Goal: Task Accomplishment & Management: Use online tool/utility

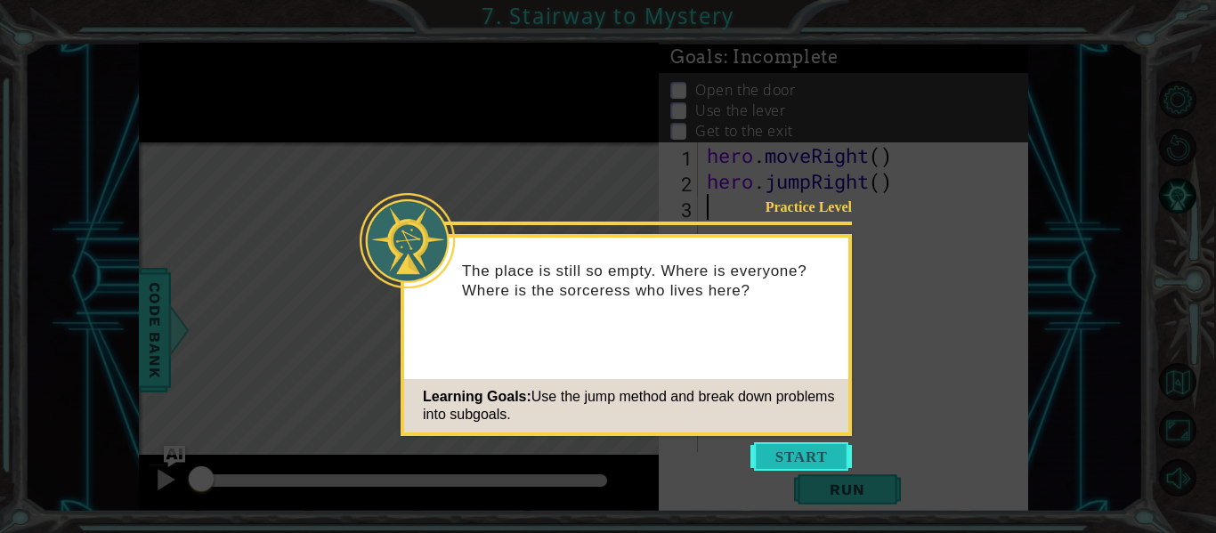
click at [805, 456] on button "Start" at bounding box center [802, 457] width 102 height 28
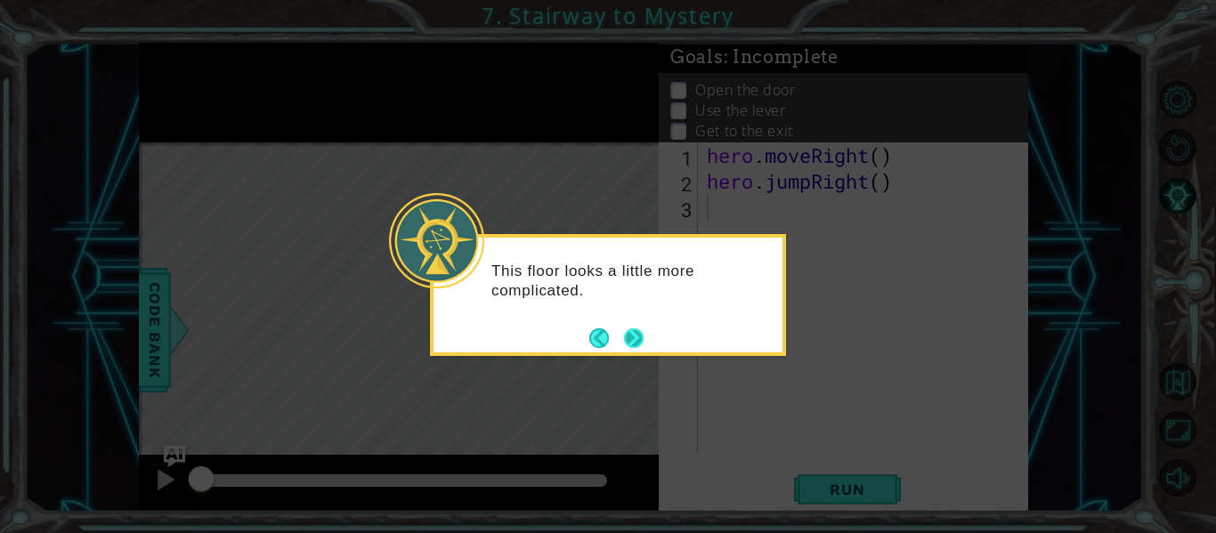
click at [633, 339] on button "Next" at bounding box center [634, 339] width 20 height 20
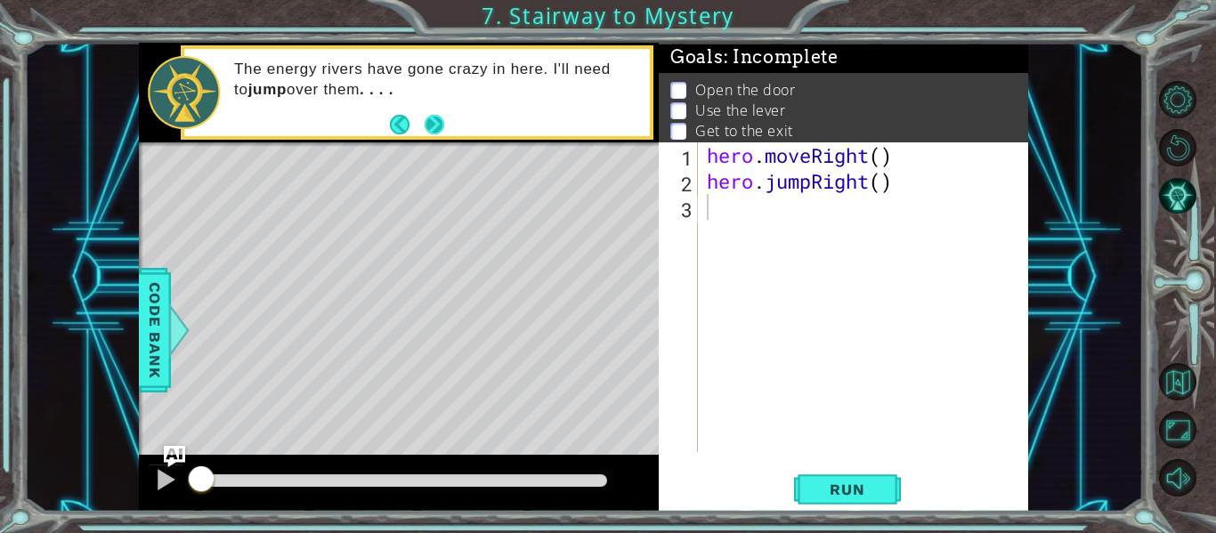
click at [436, 126] on button "Next" at bounding box center [435, 125] width 20 height 20
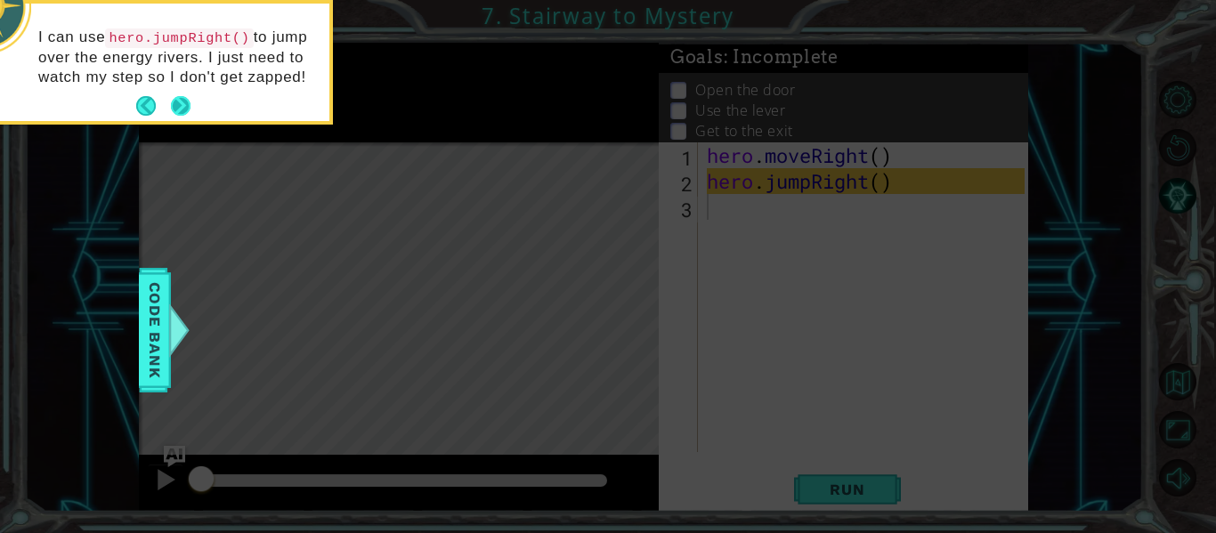
click at [175, 103] on button "Next" at bounding box center [181, 106] width 20 height 20
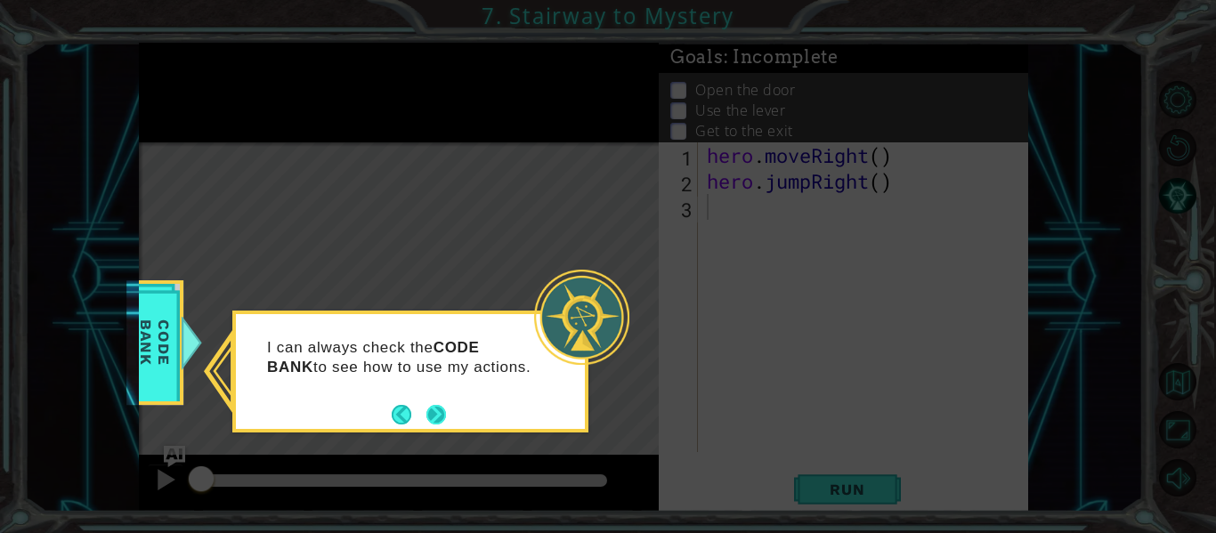
click at [429, 409] on button "Next" at bounding box center [437, 415] width 20 height 20
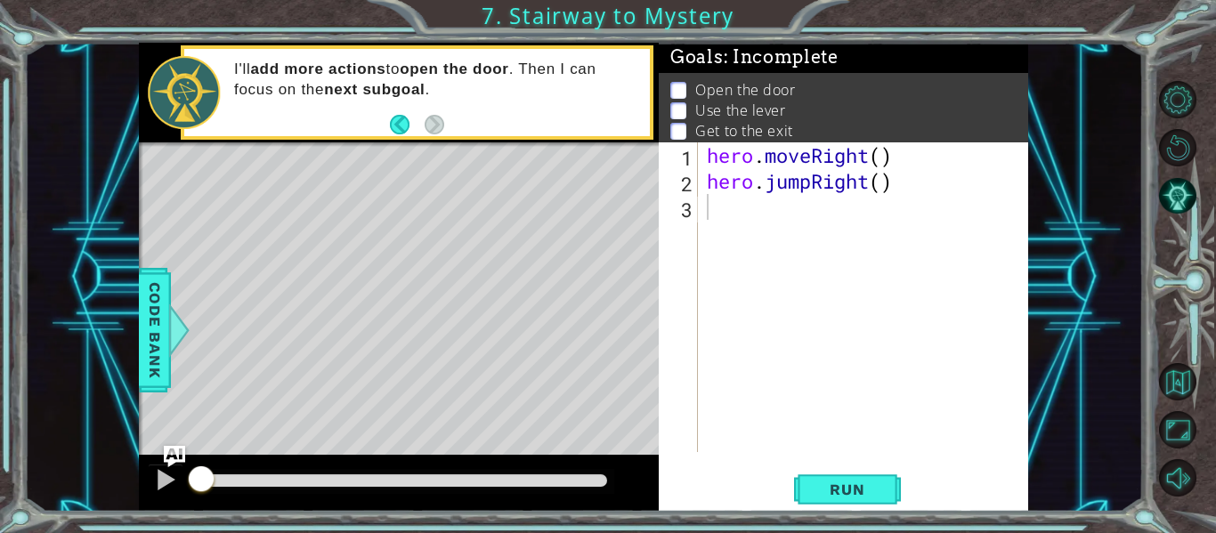
drag, startPoint x: 391, startPoint y: 121, endPoint x: 814, endPoint y: 171, distance: 425.9
click at [814, 171] on div "1 ההההההההההההההההההההההההההההההההההההההההההההההההההההההההההההההההההההההההההההה…" at bounding box center [584, 277] width 890 height 469
click at [703, 199] on div "1 2 3 hero . moveRight ( ) hero . jumpRight ( ) ההההההההההההההההההההההההההההההה…" at bounding box center [842, 297] width 366 height 310
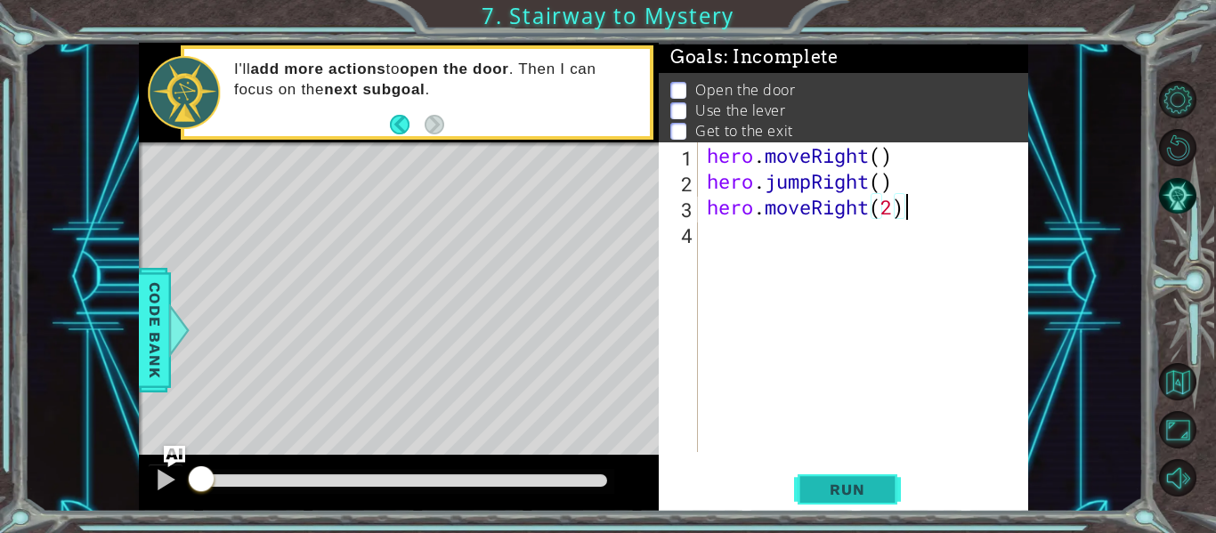
type textarea "hero.moveRight(2)"
click at [817, 483] on span "Run" at bounding box center [847, 490] width 70 height 18
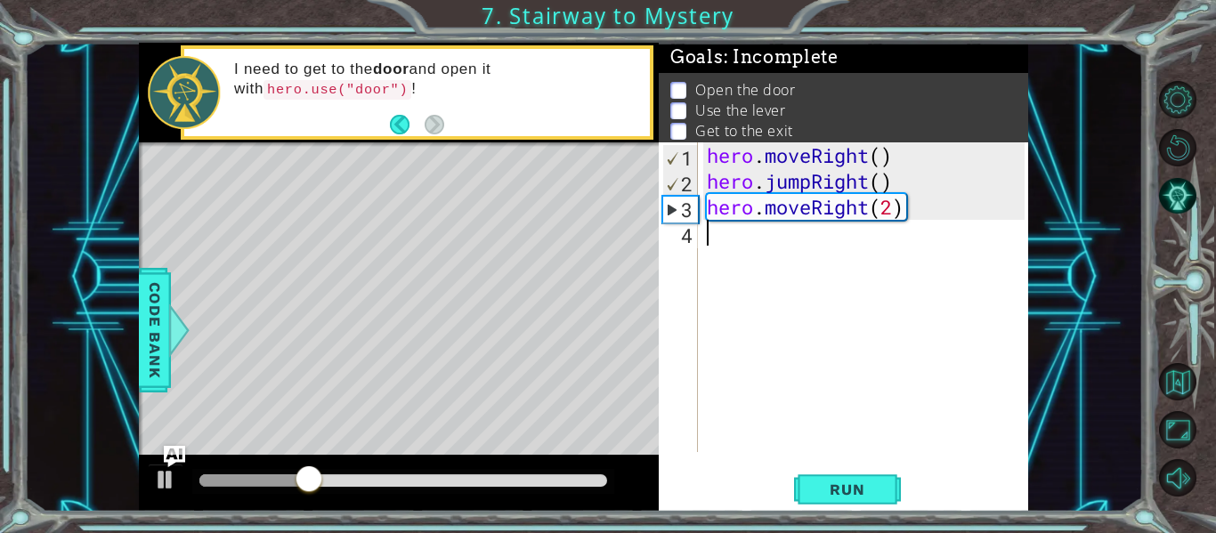
click at [763, 276] on div "hero . moveRight ( ) hero . jumpRight ( ) hero . moveRight ( 2 )" at bounding box center [868, 323] width 330 height 362
click at [890, 208] on div "hero . moveRight ( ) hero . jumpRight ( ) hero . moveRight ( 2 )" at bounding box center [868, 323] width 330 height 362
type textarea "hero.moveRight()"
click at [744, 258] on div "hero . moveRight ( ) hero . jumpRight ( ) hero . moveRight ( )" at bounding box center [868, 323] width 330 height 362
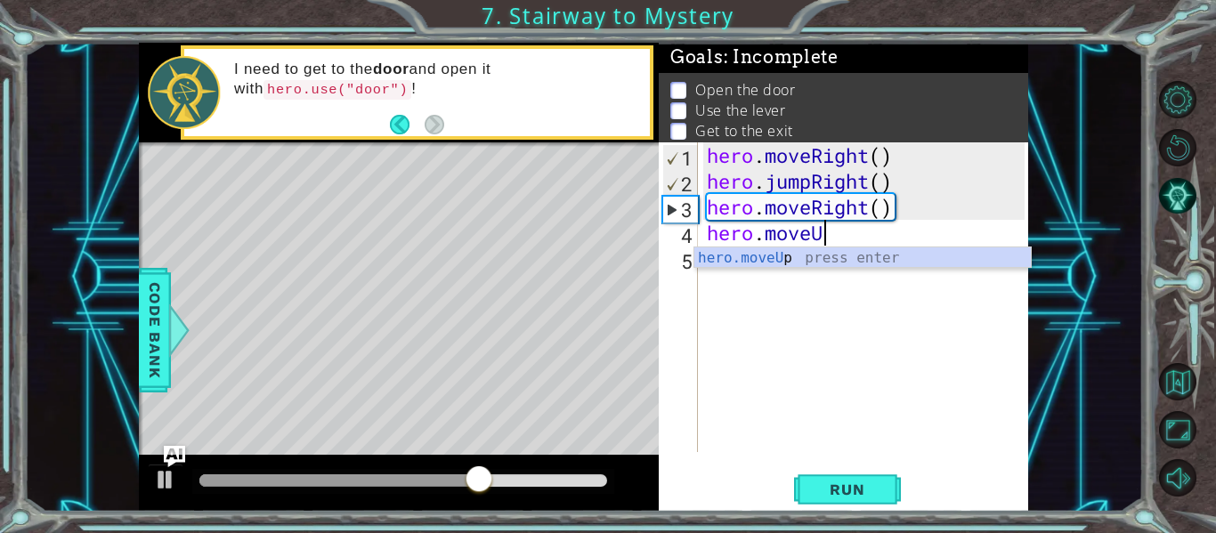
scroll to position [0, 5]
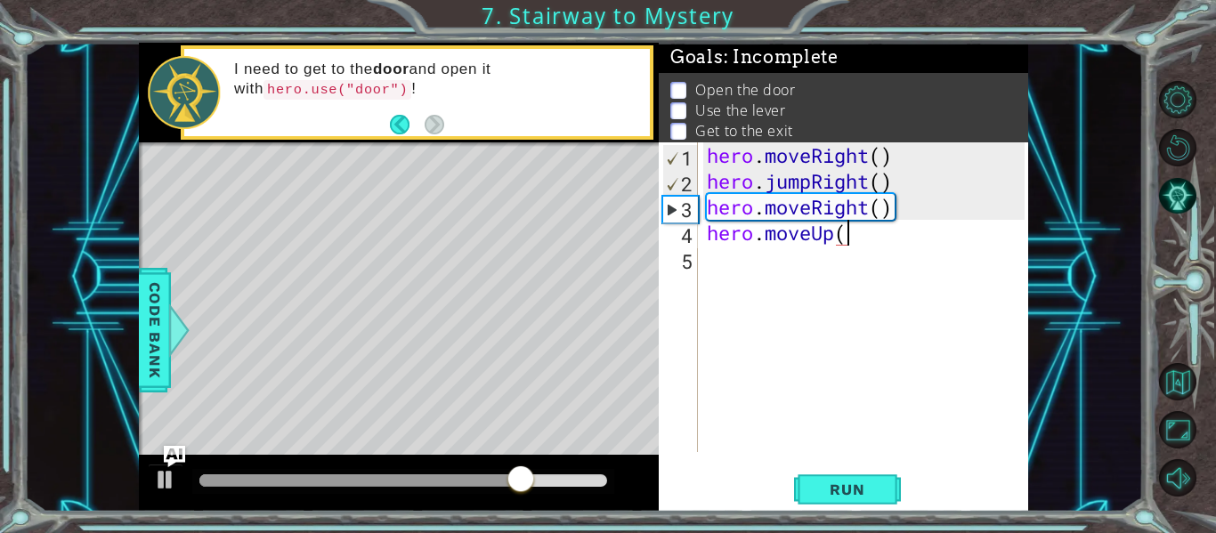
type textarea "hero.moveUp()"
click at [809, 273] on div "hero . moveRight ( ) hero . jumpRight ( ) hero . moveRight ( ) hero . moveUp ( )" at bounding box center [868, 323] width 330 height 362
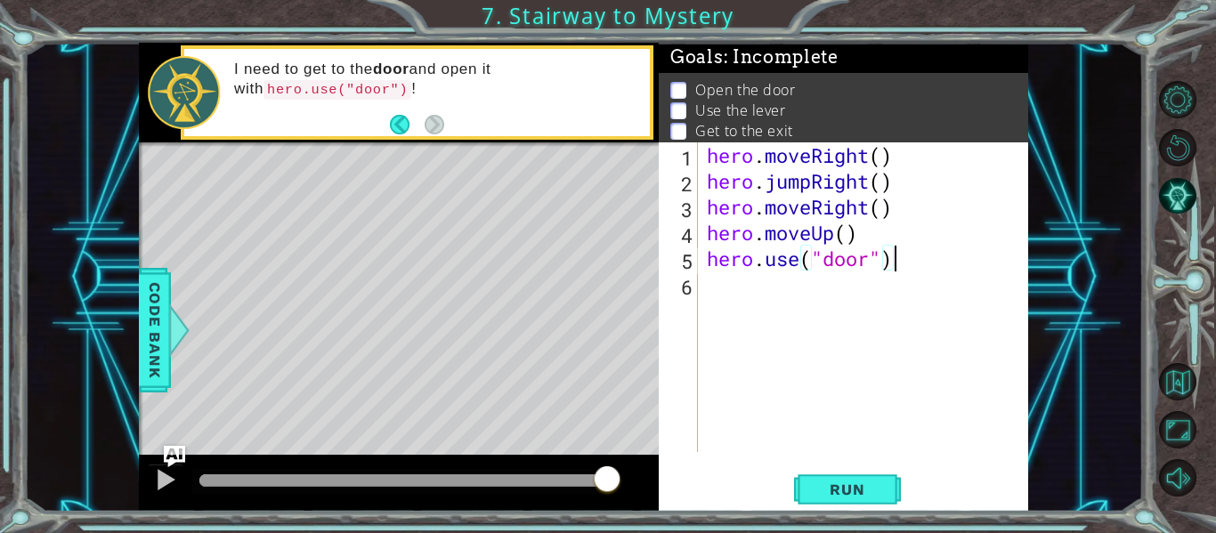
scroll to position [0, 8]
type textarea "hero.use("door")"
click at [806, 510] on div "hero.use("door") 1 2 3 4 5 6 hero . moveRight ( ) hero . jumpRight ( ) hero . m…" at bounding box center [844, 327] width 370 height 370
click at [817, 503] on button "Run" at bounding box center [847, 490] width 107 height 37
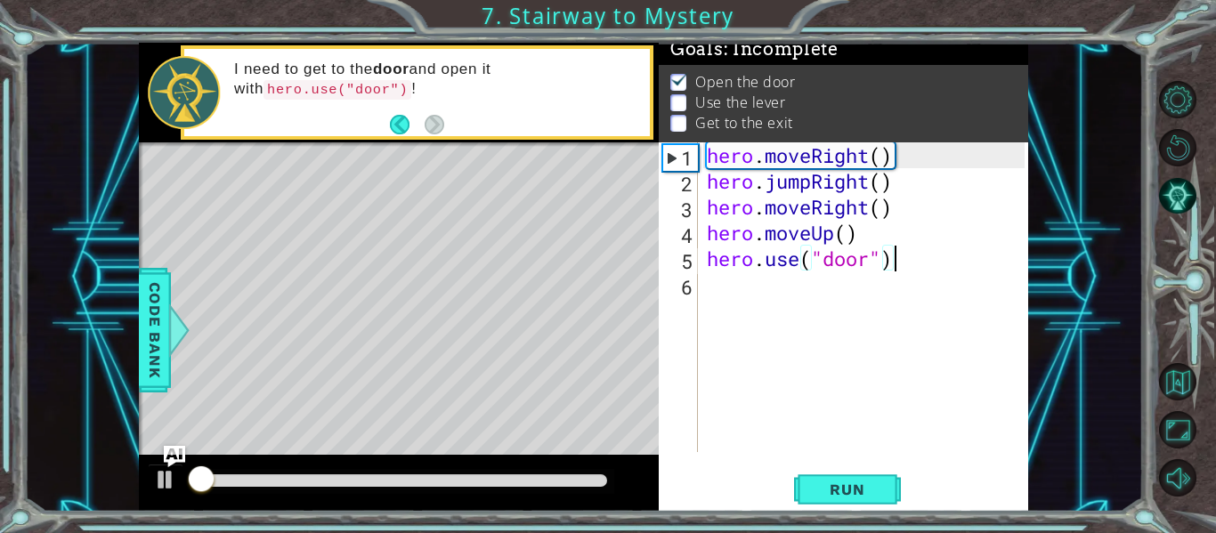
scroll to position [15, 0]
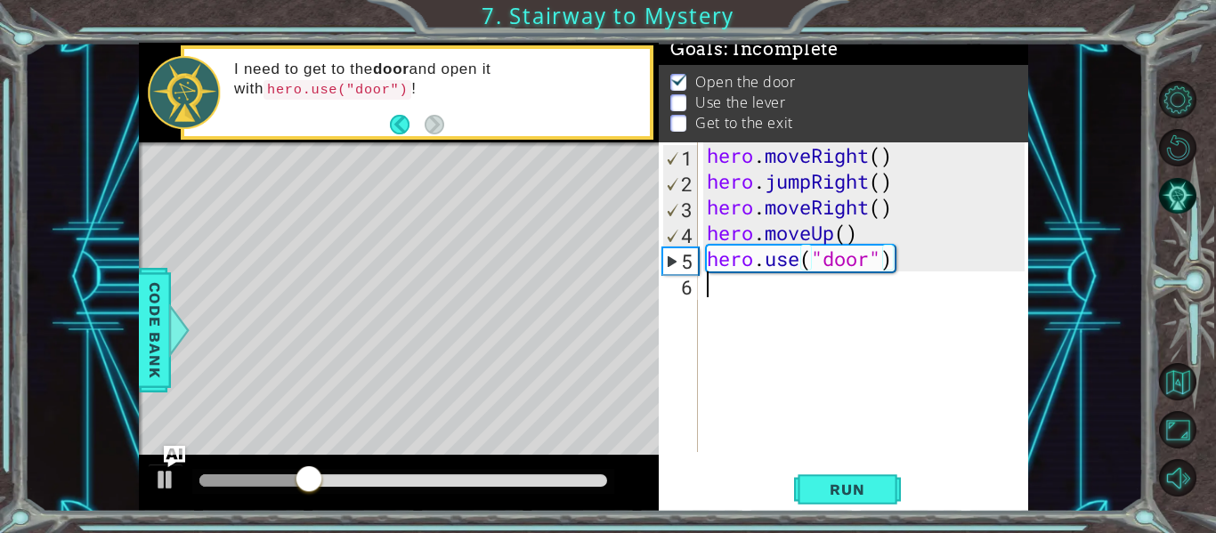
click at [754, 281] on div "hero . moveRight ( ) hero . jumpRight ( ) hero . moveRight ( ) hero . moveUp ( …" at bounding box center [868, 323] width 330 height 362
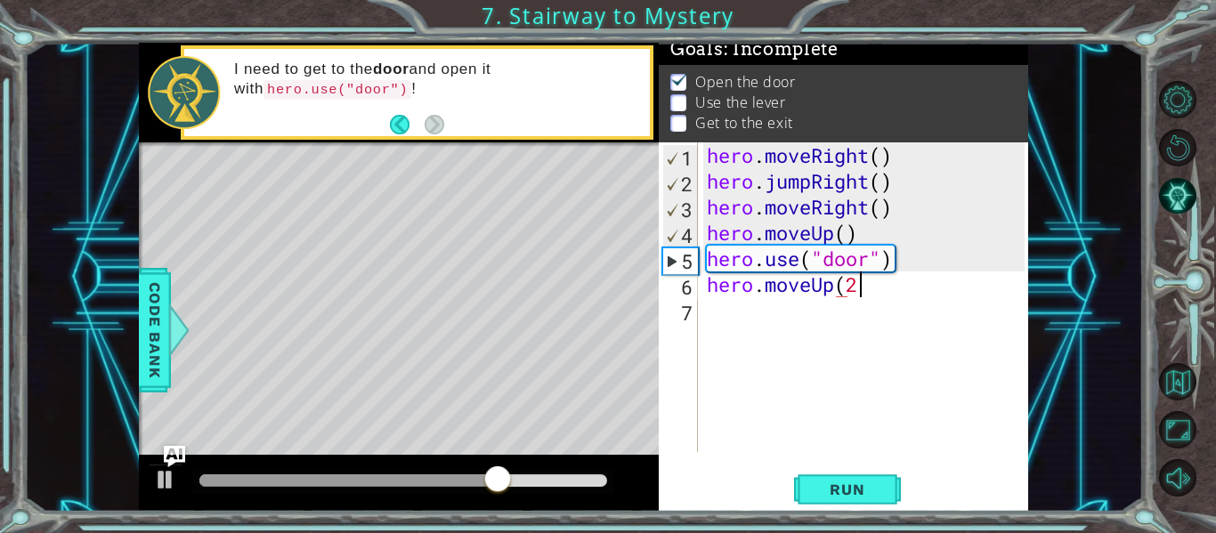
scroll to position [0, 6]
type textarea "hero.moveUp(2)"
click at [835, 489] on span "Run" at bounding box center [847, 490] width 70 height 18
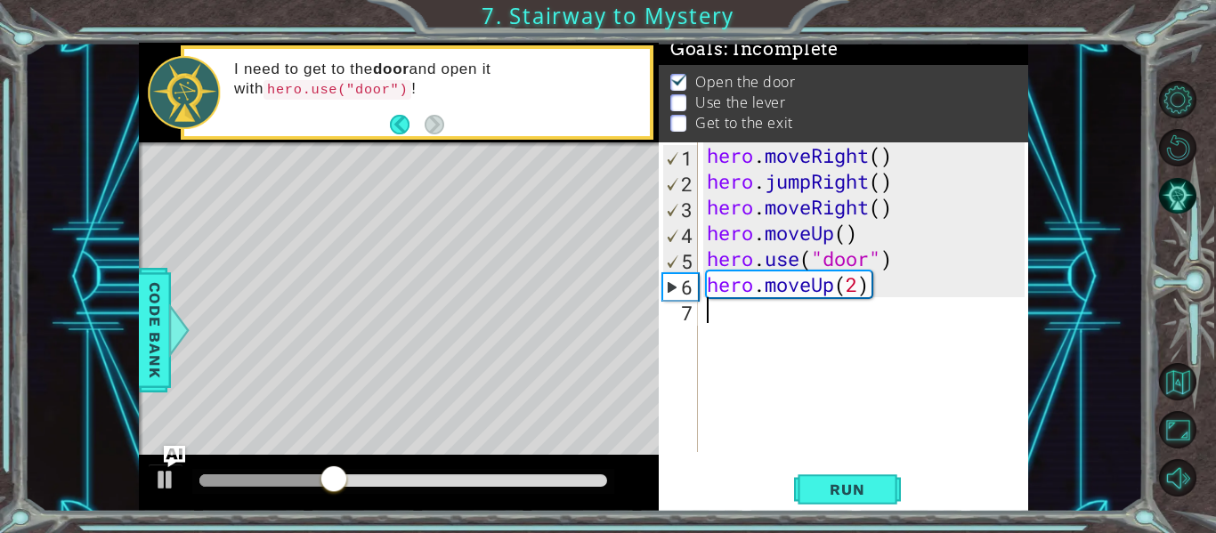
click at [786, 323] on div "hero . moveRight ( ) hero . jumpRight ( ) hero . moveRight ( ) hero . moveUp ( …" at bounding box center [868, 323] width 330 height 362
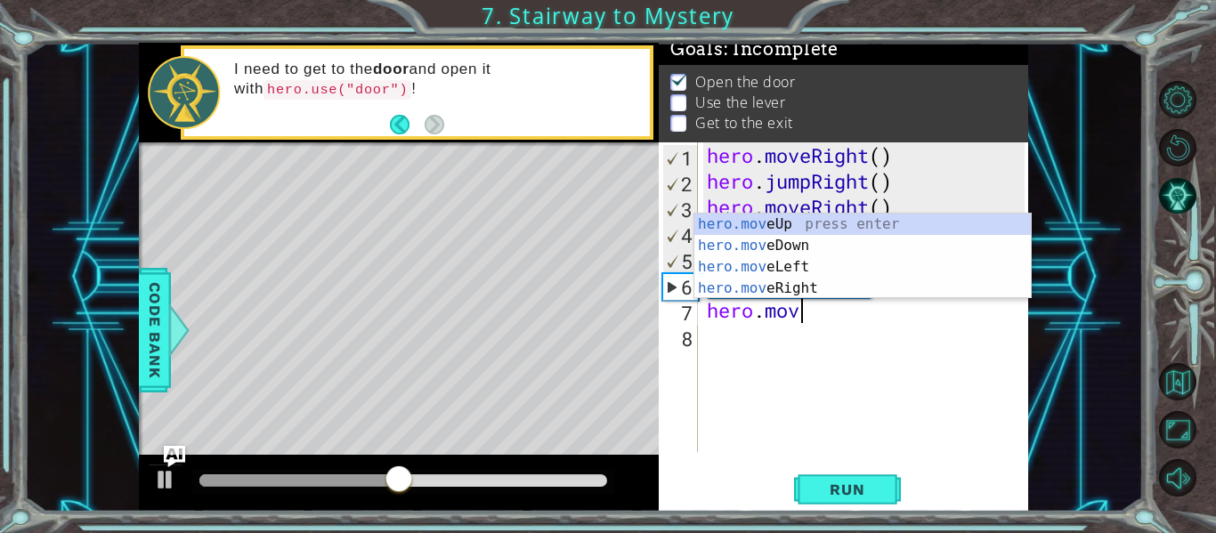
scroll to position [0, 4]
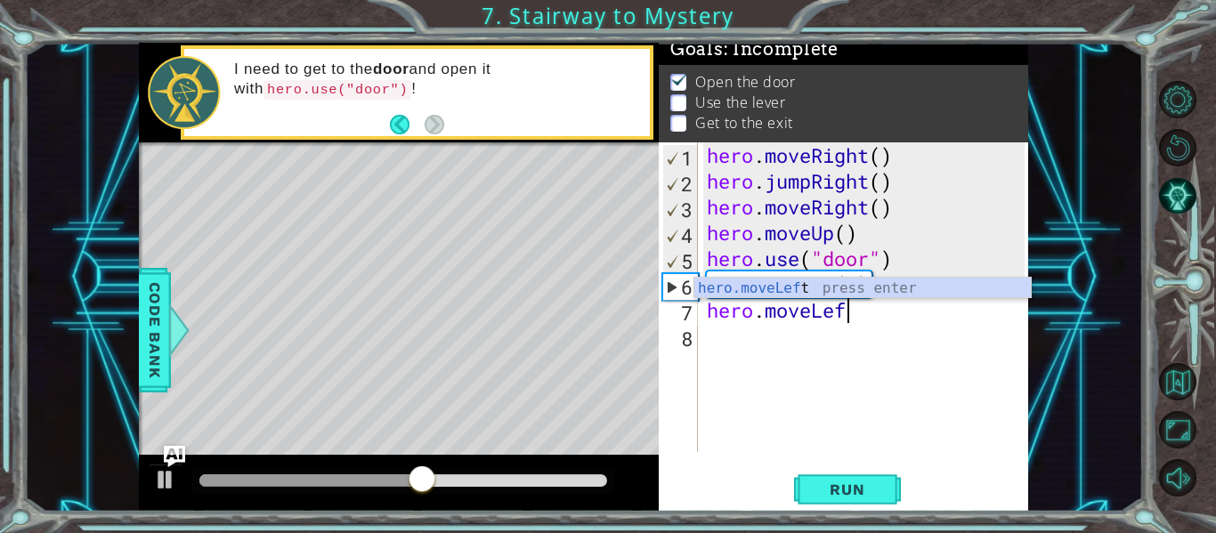
type textarea "hero.moveLeft"
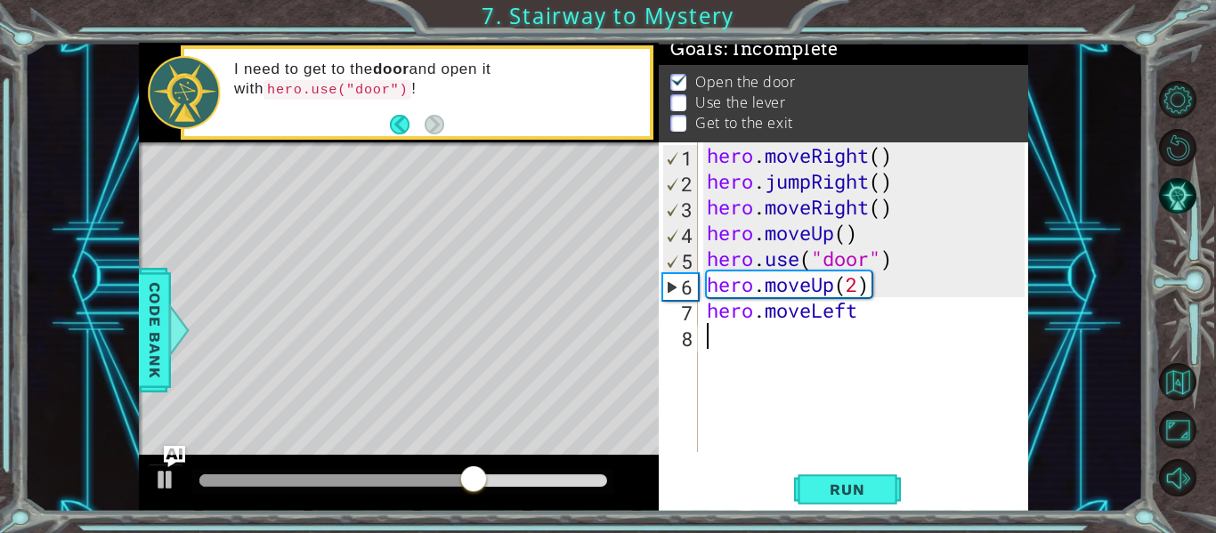
click at [767, 328] on div "hero . moveRight ( ) hero . jumpRight ( ) hero . moveRight ( ) hero . moveUp ( …" at bounding box center [868, 323] width 330 height 362
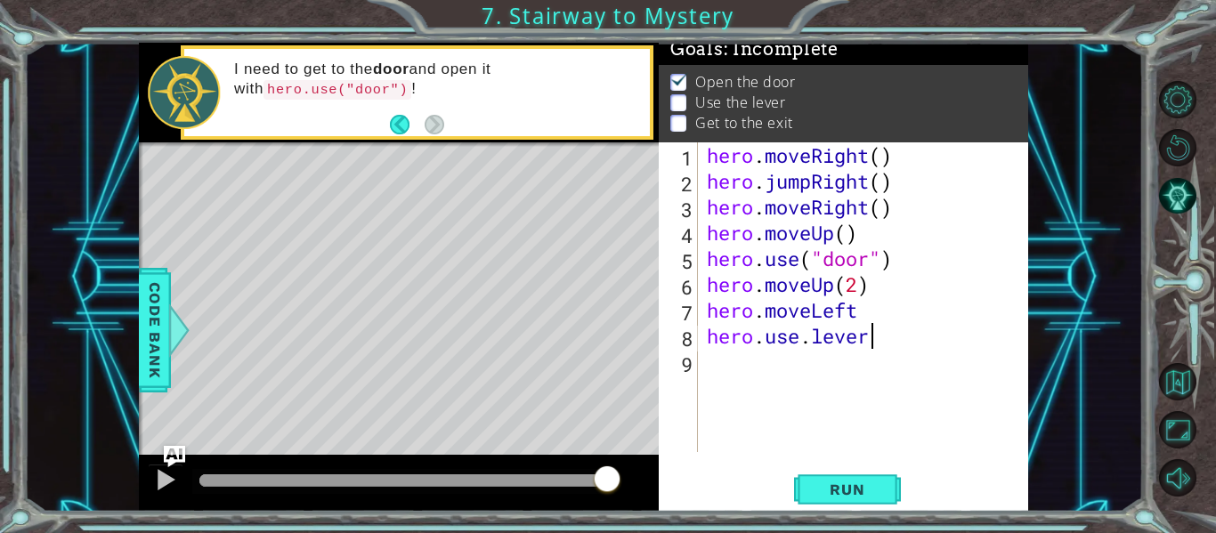
click at [866, 318] on div "hero . moveRight ( ) hero . jumpRight ( ) hero . moveRight ( ) hero . moveUp ( …" at bounding box center [868, 323] width 330 height 362
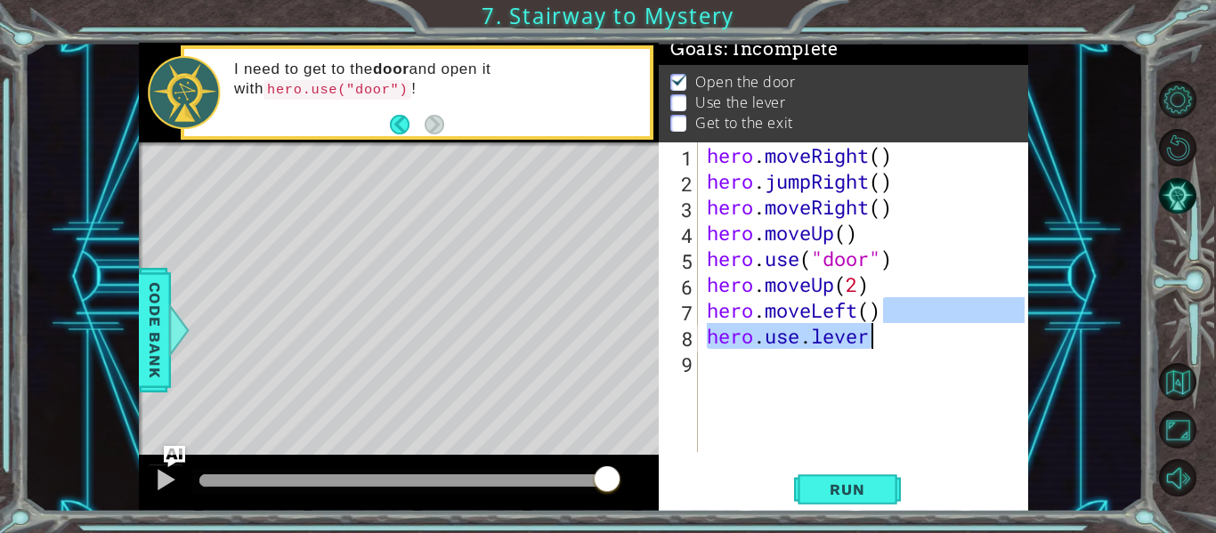
click at [890, 339] on div "hero . moveRight ( ) hero . jumpRight ( ) hero . moveRight ( ) hero . moveUp ( …" at bounding box center [868, 323] width 330 height 362
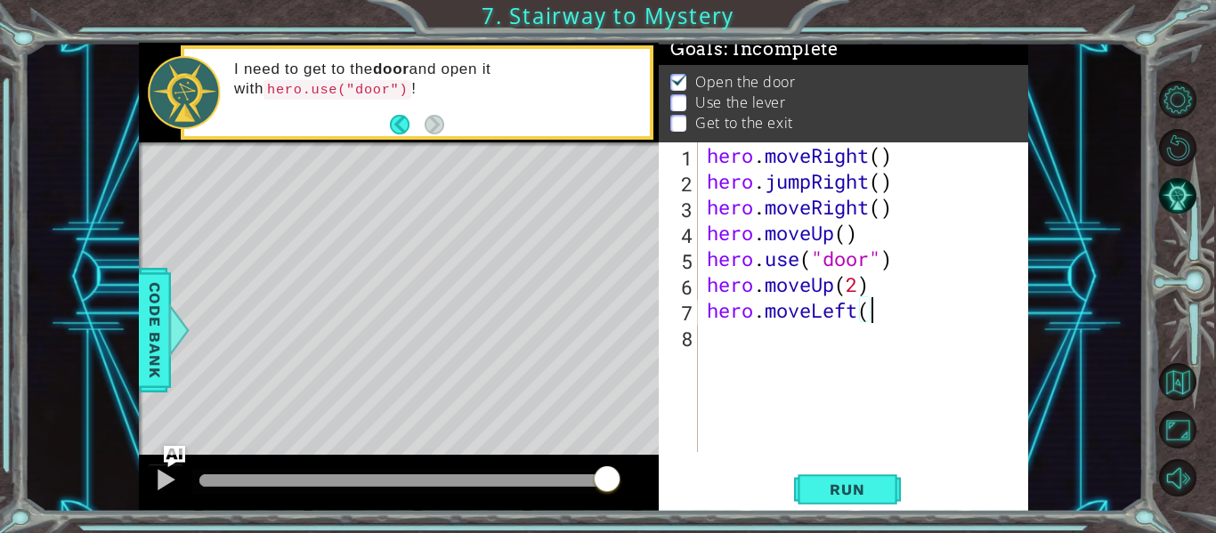
type textarea "hero.moveLeft("
click at [743, 344] on div "hero . moveRight ( ) hero . jumpRight ( ) hero . moveRight ( ) hero . moveUp ( …" at bounding box center [868, 323] width 330 height 362
click at [879, 315] on div "hero . moveRight ( ) hero . jumpRight ( ) hero . moveRight ( ) hero . moveUp ( …" at bounding box center [868, 323] width 330 height 362
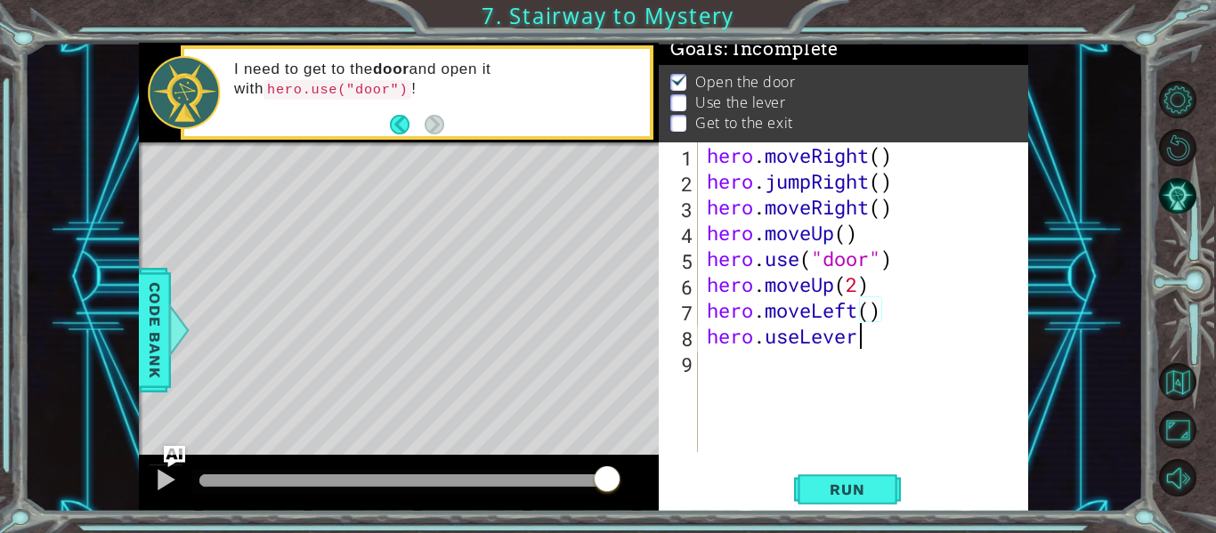
click at [874, 345] on div "hero . moveRight ( ) hero . jumpRight ( ) hero . moveRight ( ) hero . moveUp ( …" at bounding box center [868, 323] width 330 height 362
click at [820, 500] on button "Run" at bounding box center [847, 490] width 107 height 37
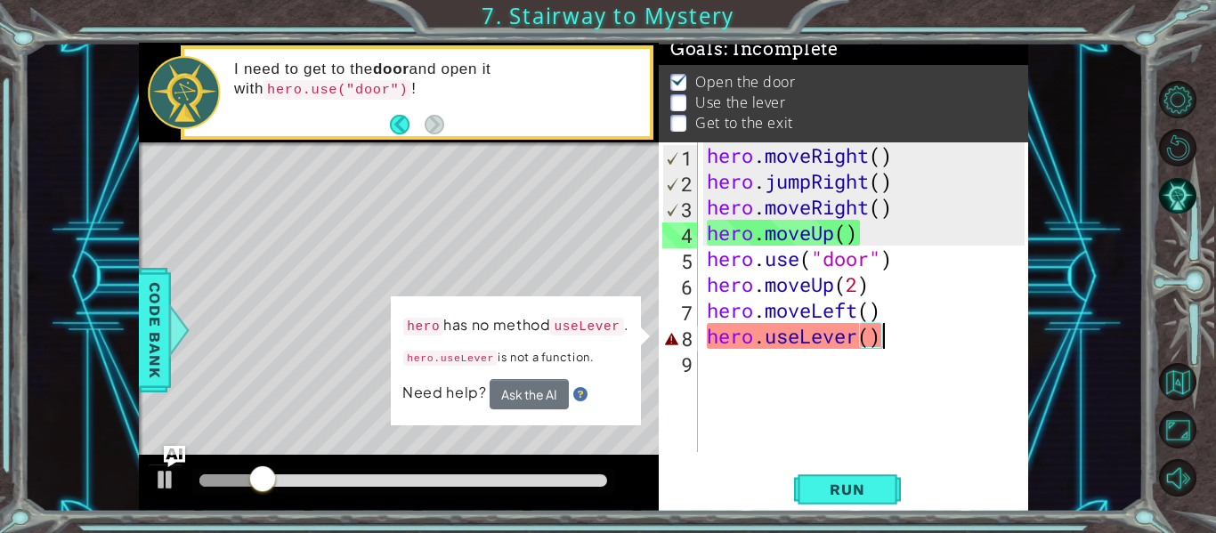
click at [899, 342] on div "hero . moveRight ( ) hero . jumpRight ( ) hero . moveRight ( ) hero . moveUp ( …" at bounding box center [868, 323] width 330 height 362
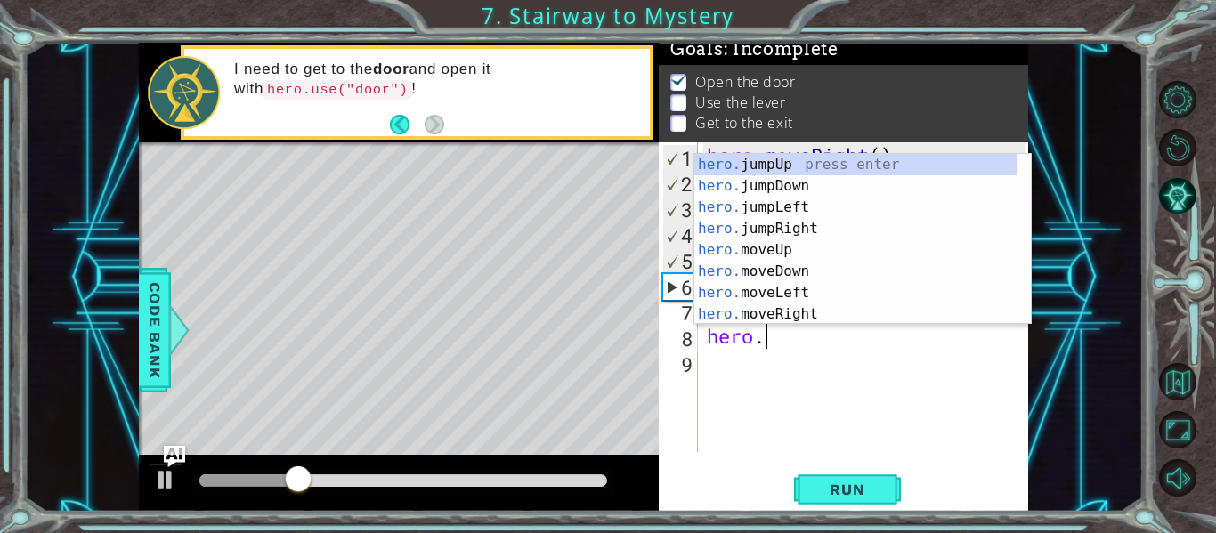
scroll to position [0, 0]
type textarea "h"
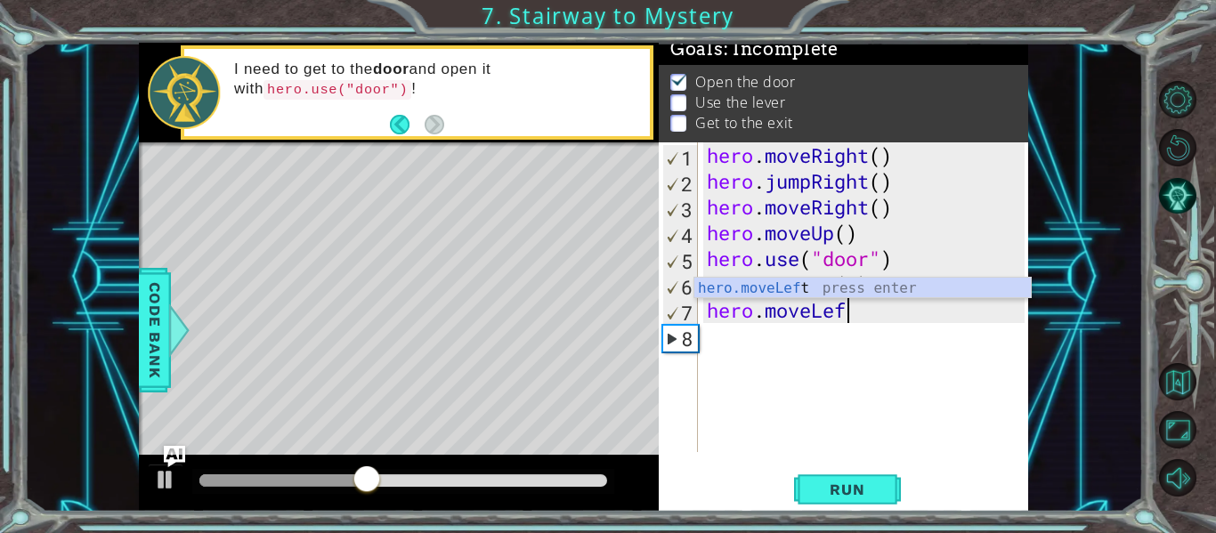
scroll to position [0, 6]
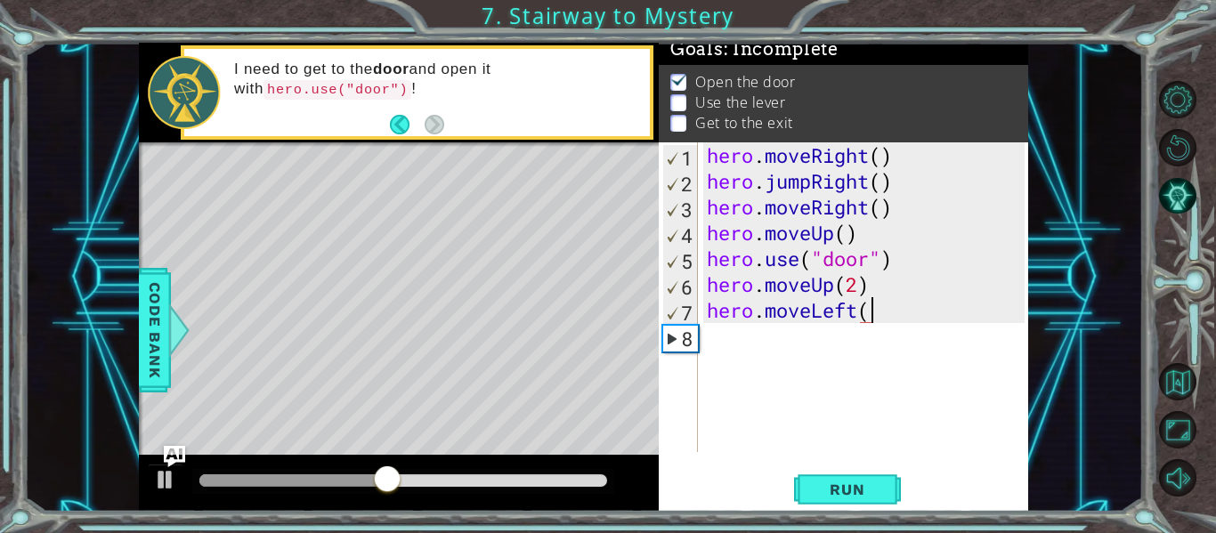
type textarea "hero.moveLeft()"
click at [744, 357] on div "hero . moveRight ( ) hero . jumpRight ( ) hero . moveRight ( ) hero . moveUp ( …" at bounding box center [868, 323] width 330 height 362
click at [709, 93] on p "Use the lever" at bounding box center [740, 103] width 90 height 20
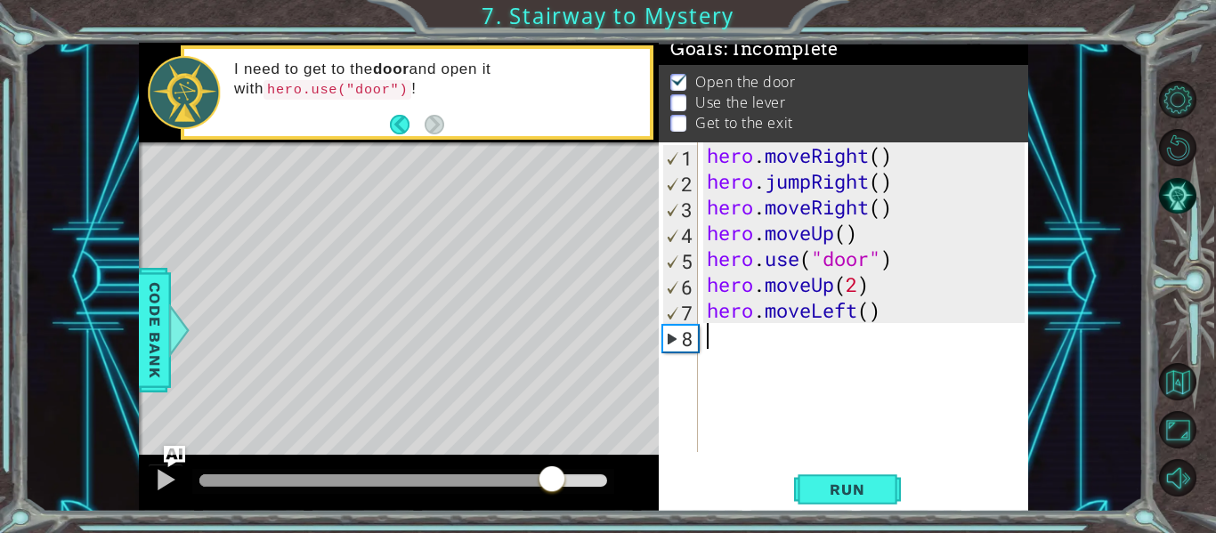
click at [736, 337] on div "hero . moveRight ( ) hero . jumpRight ( ) hero . moveRight ( ) hero . moveUp ( …" at bounding box center [868, 323] width 330 height 362
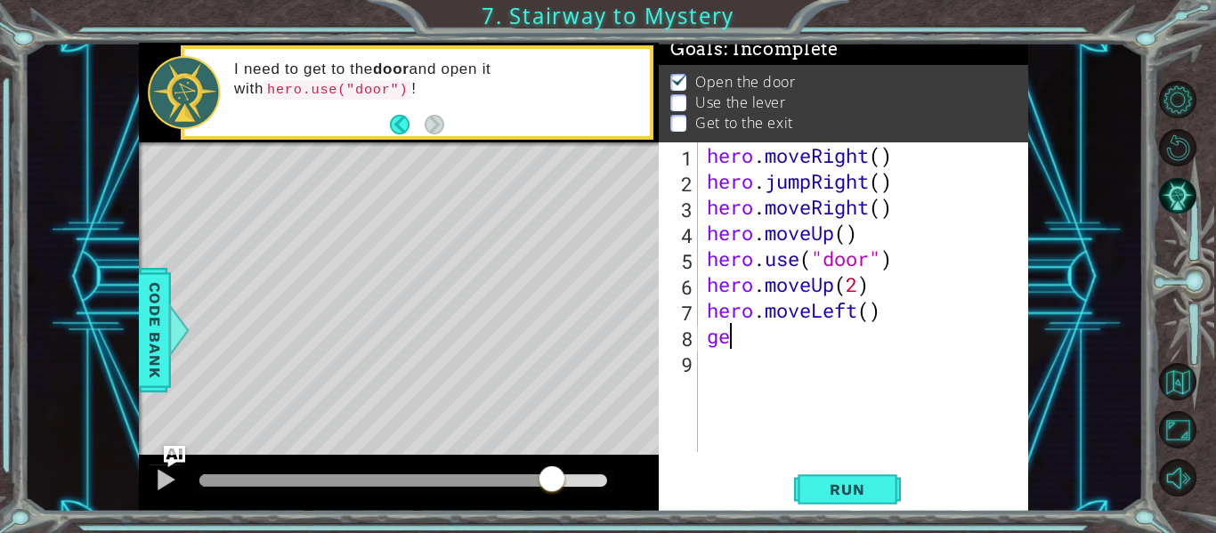
type textarea "g"
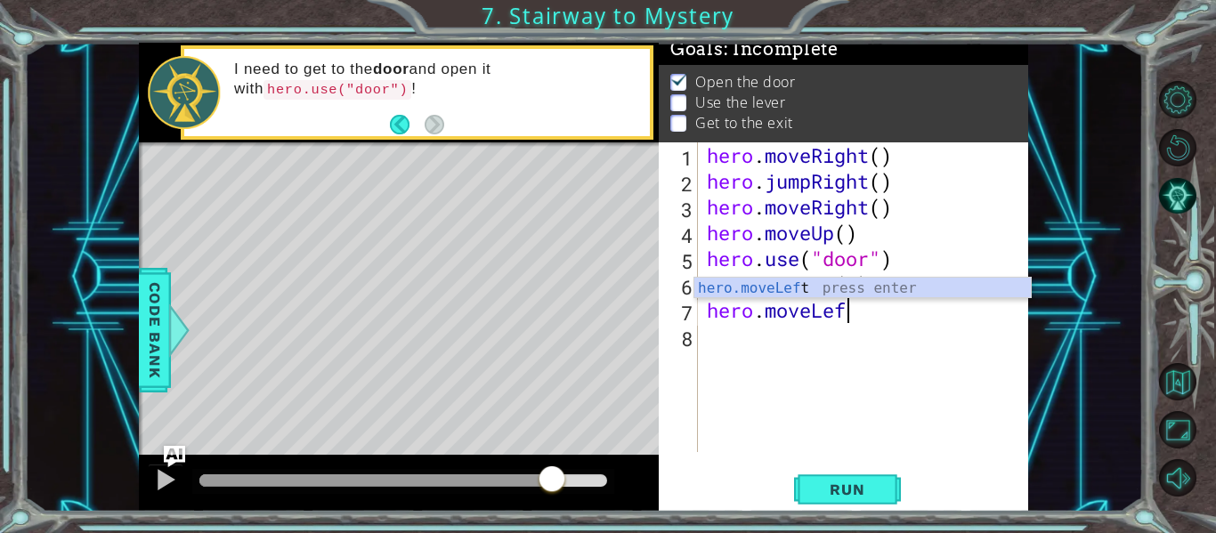
scroll to position [0, 6]
type textarea "hero.moveLeft()"
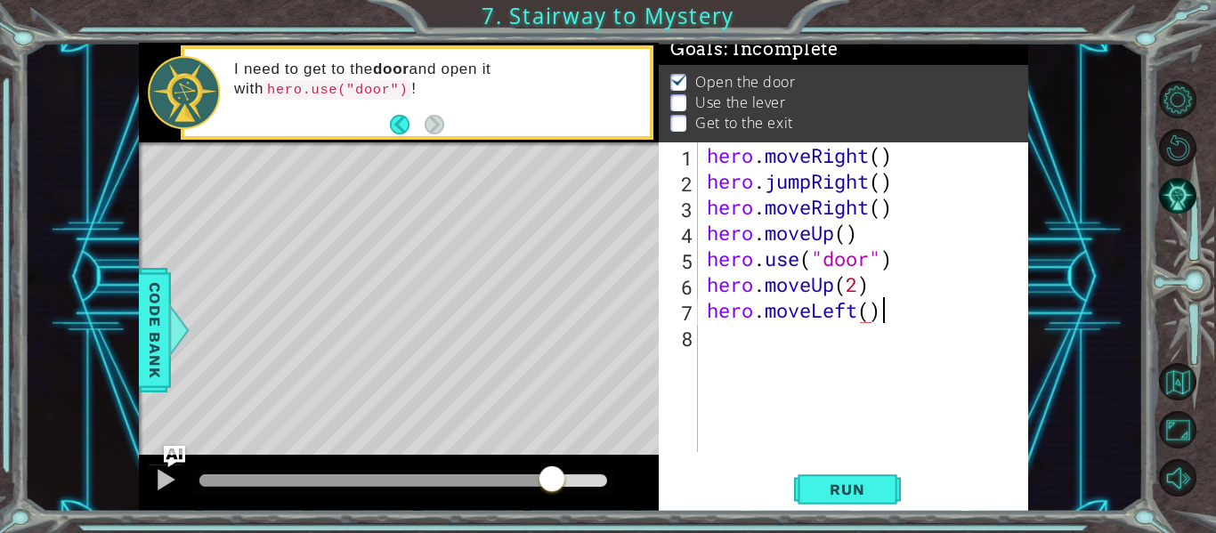
scroll to position [0, 7]
click at [732, 346] on div "hero . moveRight ( ) hero . jumpRight ( ) hero . moveRight ( ) hero . moveUp ( …" at bounding box center [868, 323] width 330 height 362
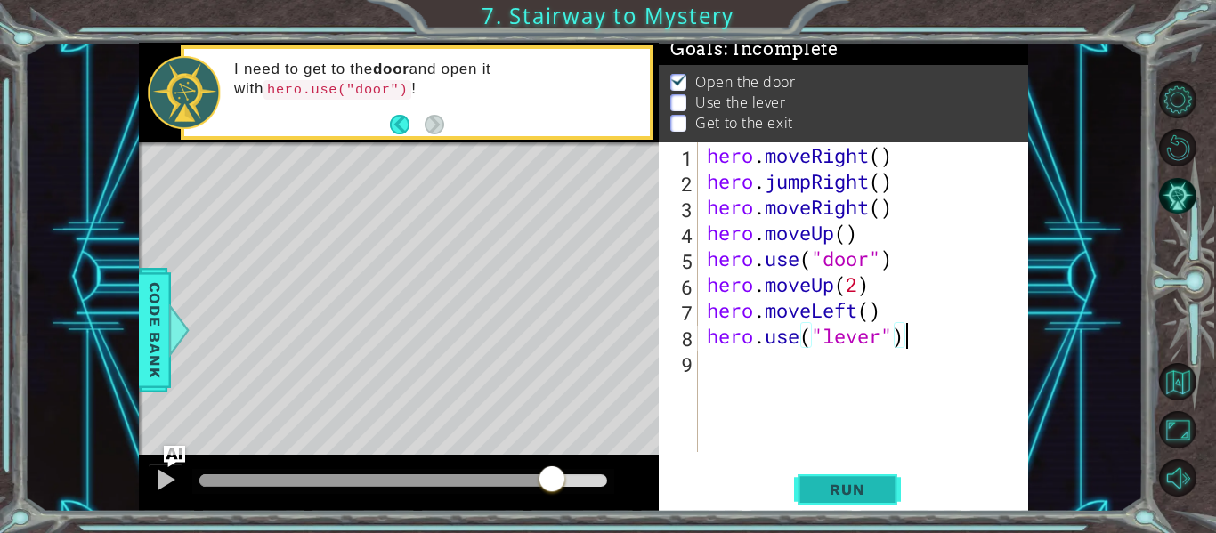
type textarea "hero.use("lever")"
drag, startPoint x: 826, startPoint y: 490, endPoint x: 808, endPoint y: 492, distance: 18.9
click at [808, 492] on button "Run" at bounding box center [847, 490] width 107 height 37
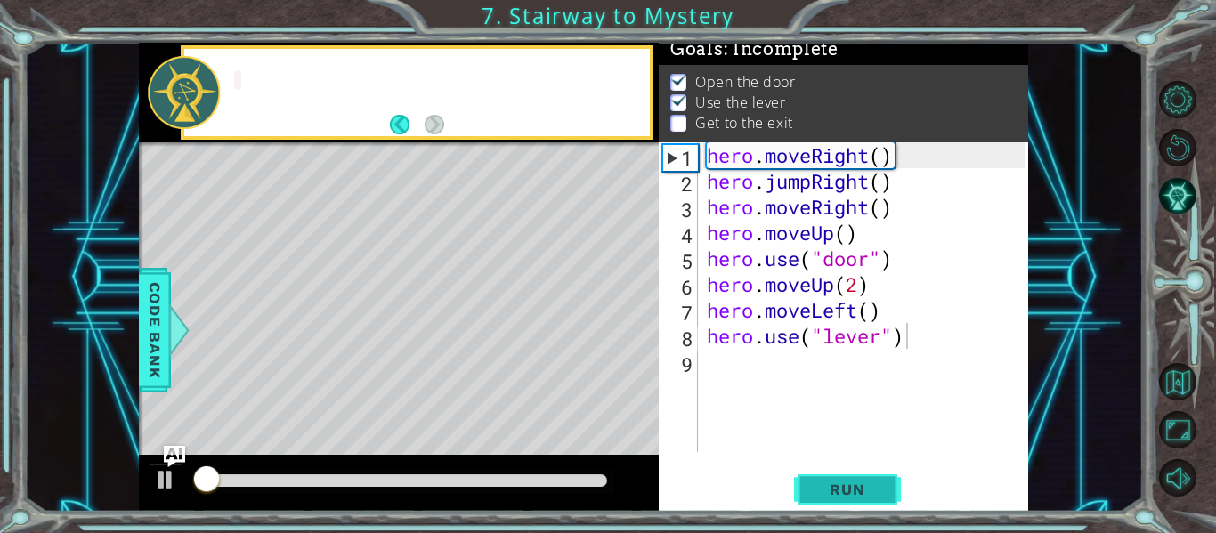
click at [808, 492] on button "Run" at bounding box center [847, 490] width 107 height 37
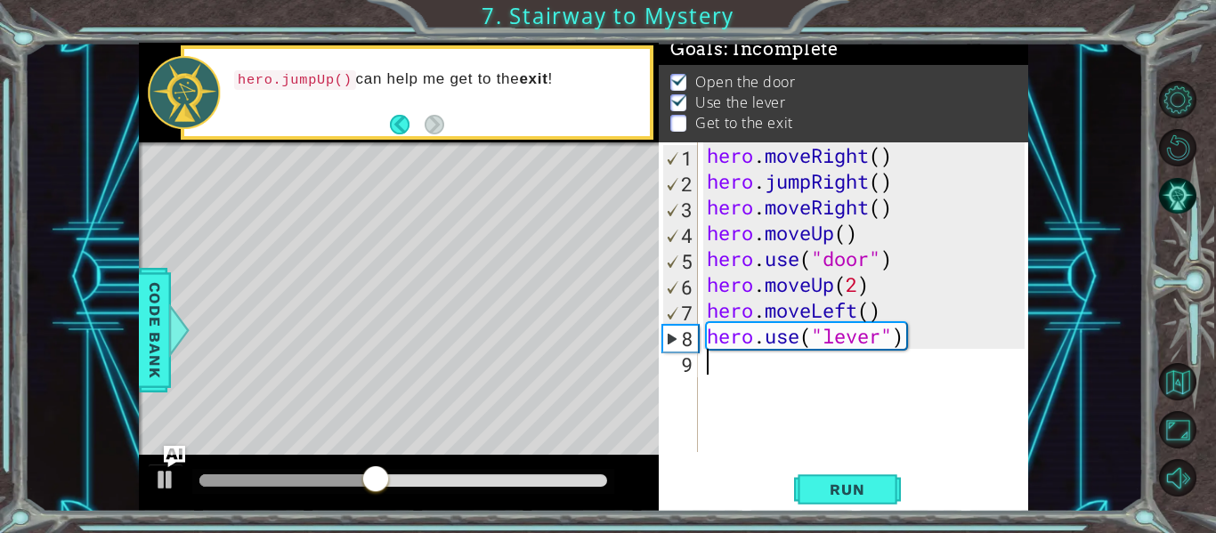
click at [720, 375] on div "hero . moveRight ( ) hero . jumpRight ( ) hero . moveRight ( ) hero . moveUp ( …" at bounding box center [868, 323] width 330 height 362
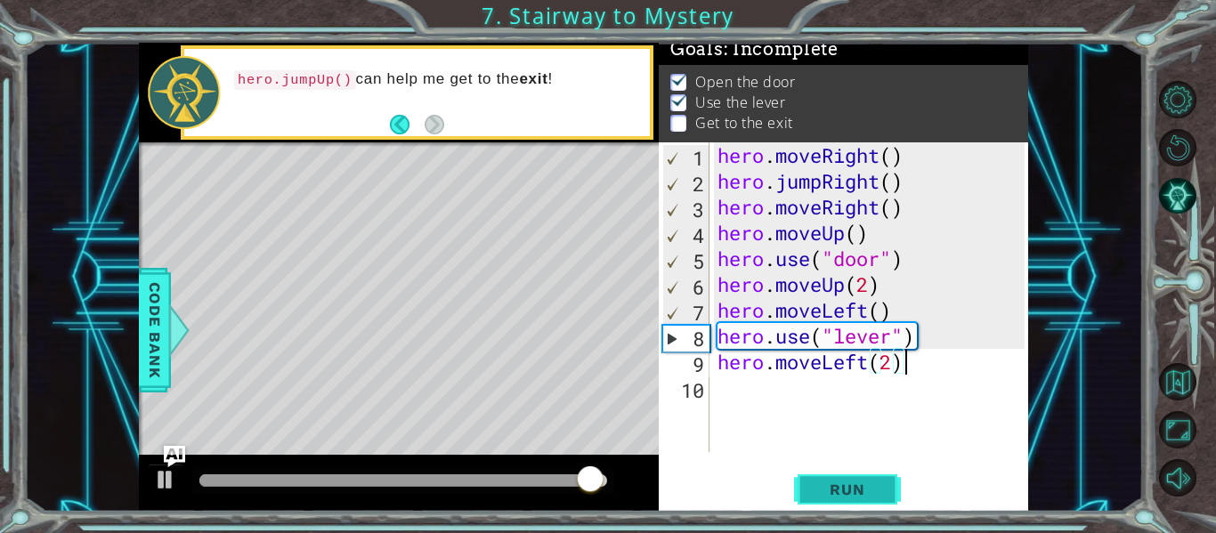
type textarea "hero.moveLeft(2)"
click at [824, 480] on button "Run" at bounding box center [847, 490] width 107 height 37
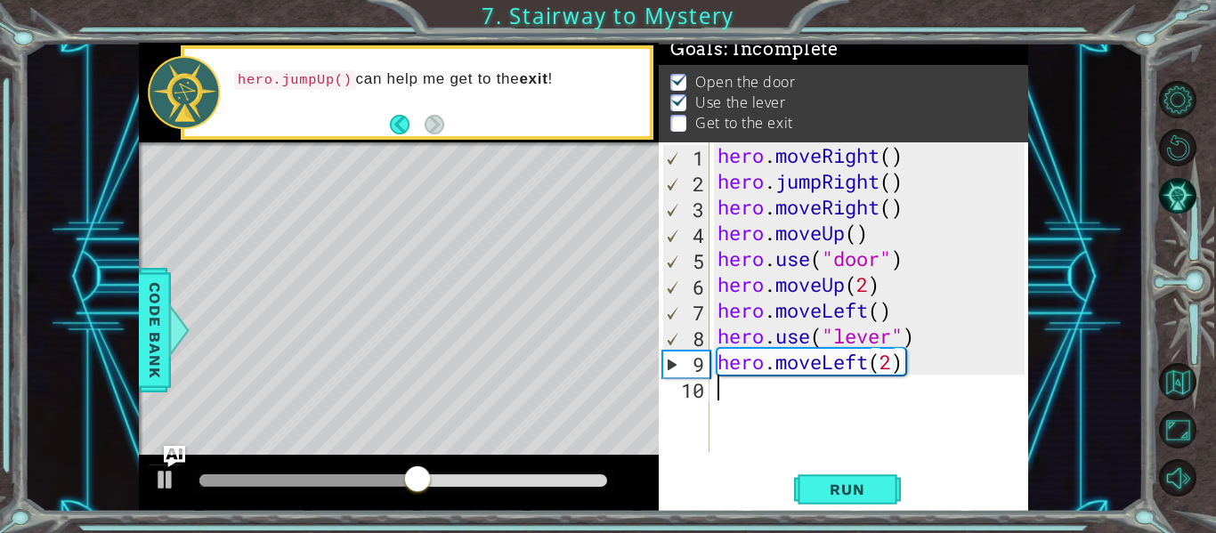
click at [740, 402] on div "hero . moveRight ( ) hero . jumpRight ( ) hero . moveRight ( ) hero . moveUp ( …" at bounding box center [874, 323] width 320 height 362
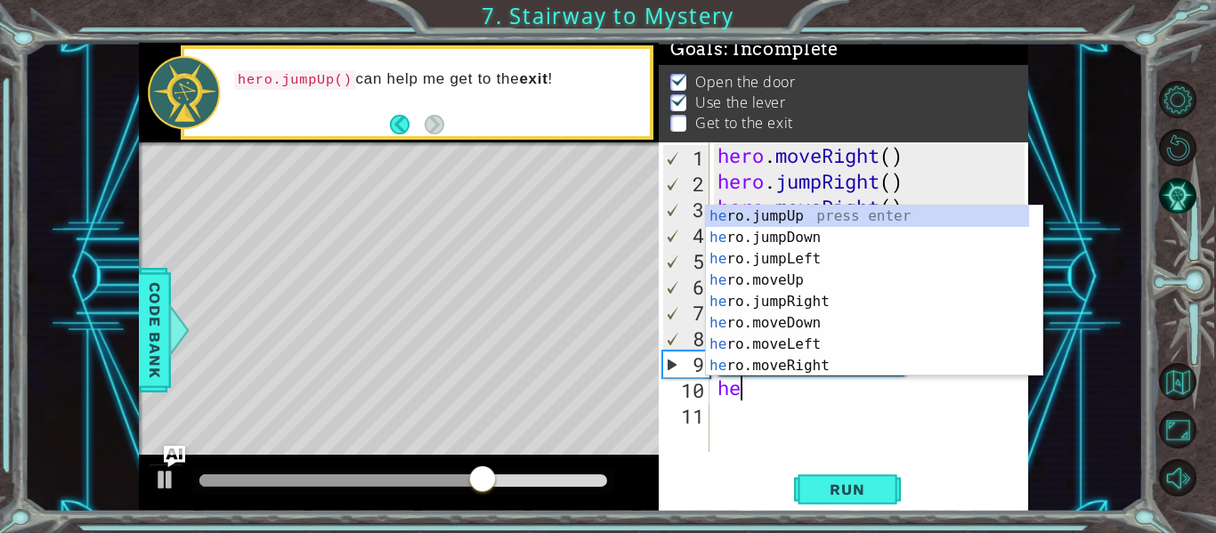
scroll to position [0, 1]
type textarea "hero."
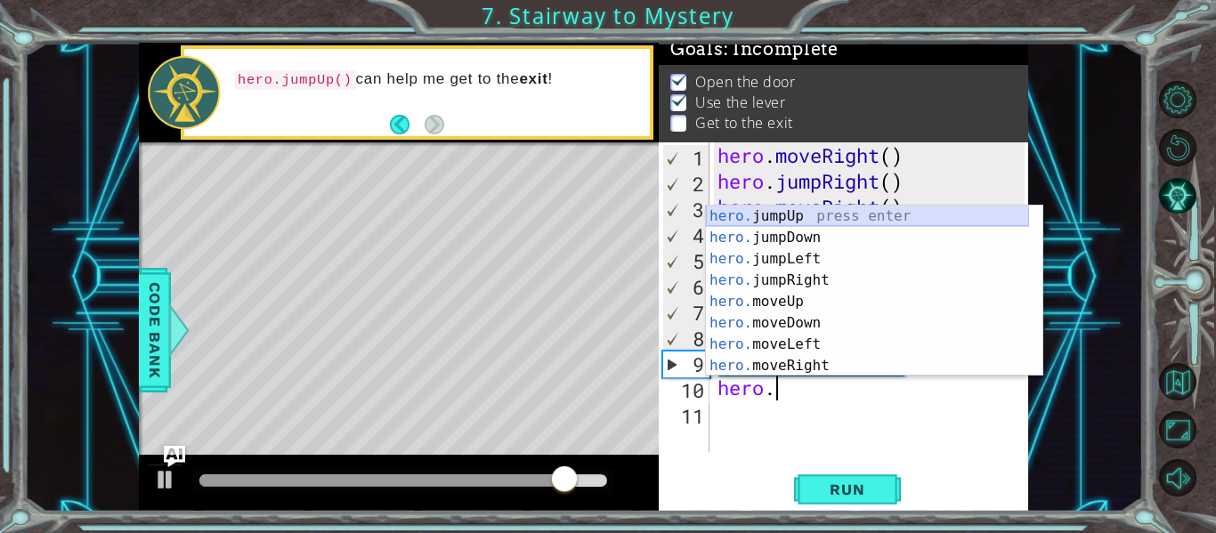
click at [773, 218] on div "hero. jumpUp press enter hero. jumpDown press enter hero. jumpLeft press enter …" at bounding box center [867, 313] width 323 height 214
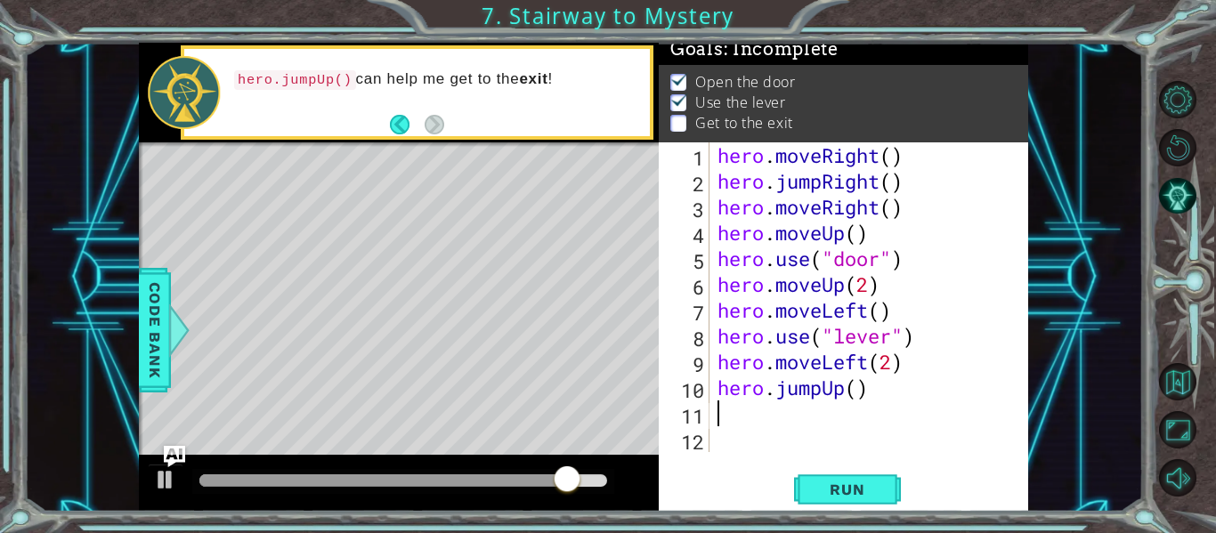
scroll to position [0, 0]
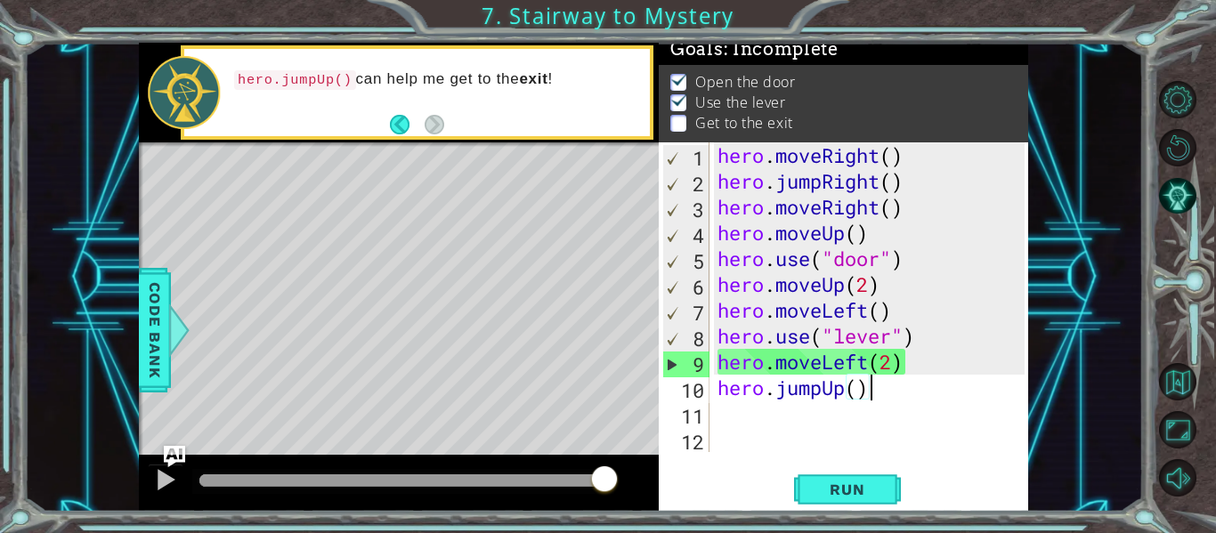
click at [917, 398] on div "hero . moveRight ( ) hero . jumpRight ( ) hero . moveRight ( ) hero . moveUp ( …" at bounding box center [874, 323] width 320 height 362
type textarea "hero.jumpUp()"
click at [911, 402] on div "hero . moveRight ( ) hero . jumpRight ( ) hero . moveRight ( ) hero . moveUp ( …" at bounding box center [874, 323] width 320 height 362
click at [861, 490] on span "Run" at bounding box center [847, 490] width 70 height 18
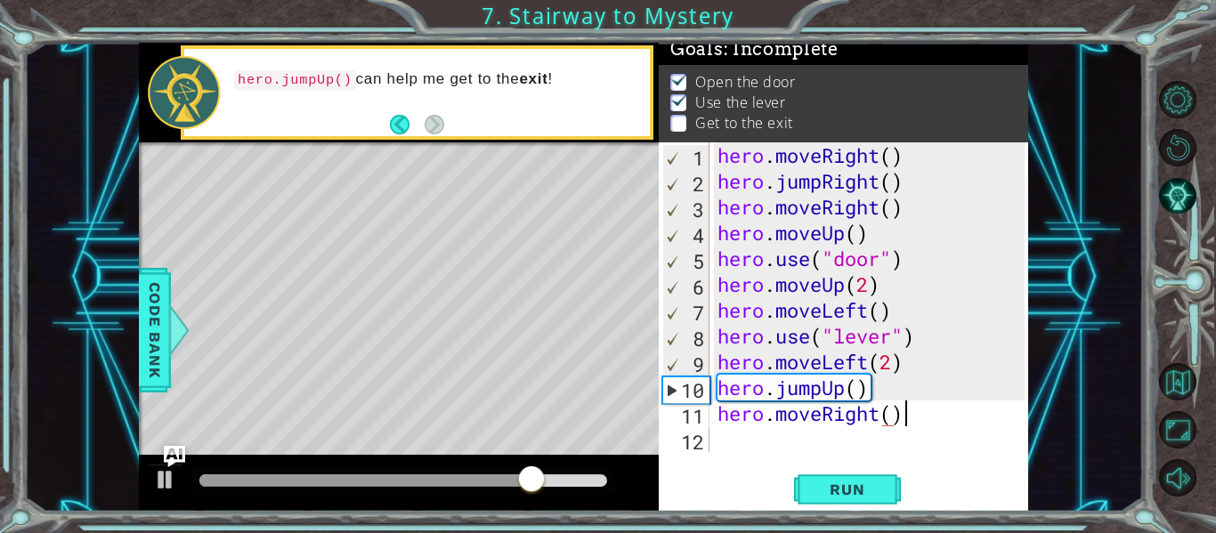
scroll to position [0, 8]
click at [833, 475] on button "Run" at bounding box center [847, 490] width 107 height 37
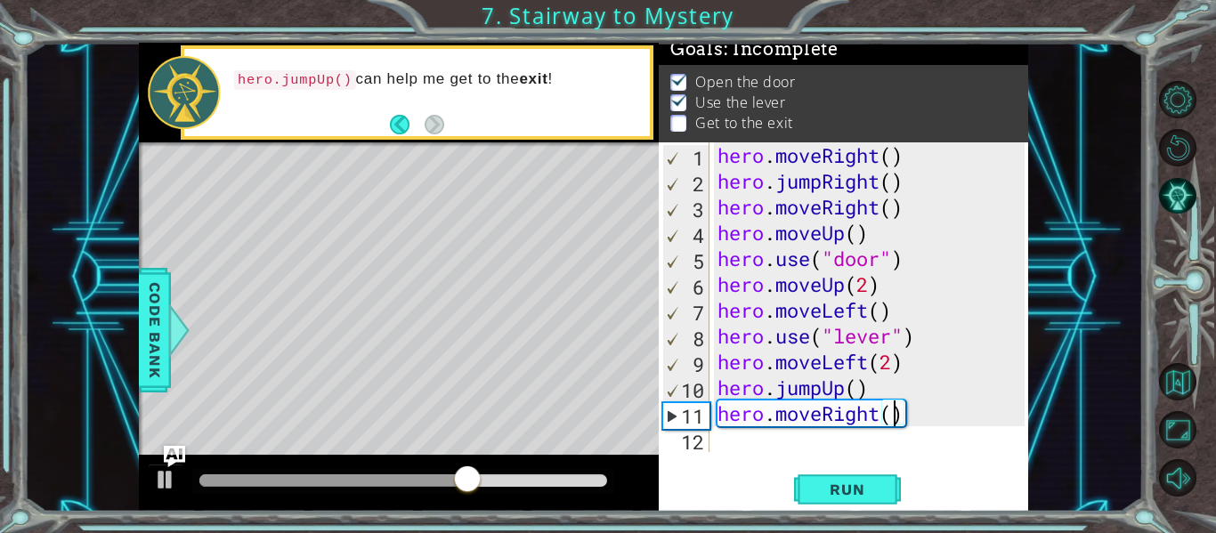
click at [890, 419] on div "hero . moveRight ( ) hero . jumpRight ( ) hero . moveRight ( ) hero . moveUp ( …" at bounding box center [874, 323] width 320 height 362
type textarea "hero.moveRight(2)"
click at [859, 486] on span "Run" at bounding box center [847, 490] width 70 height 18
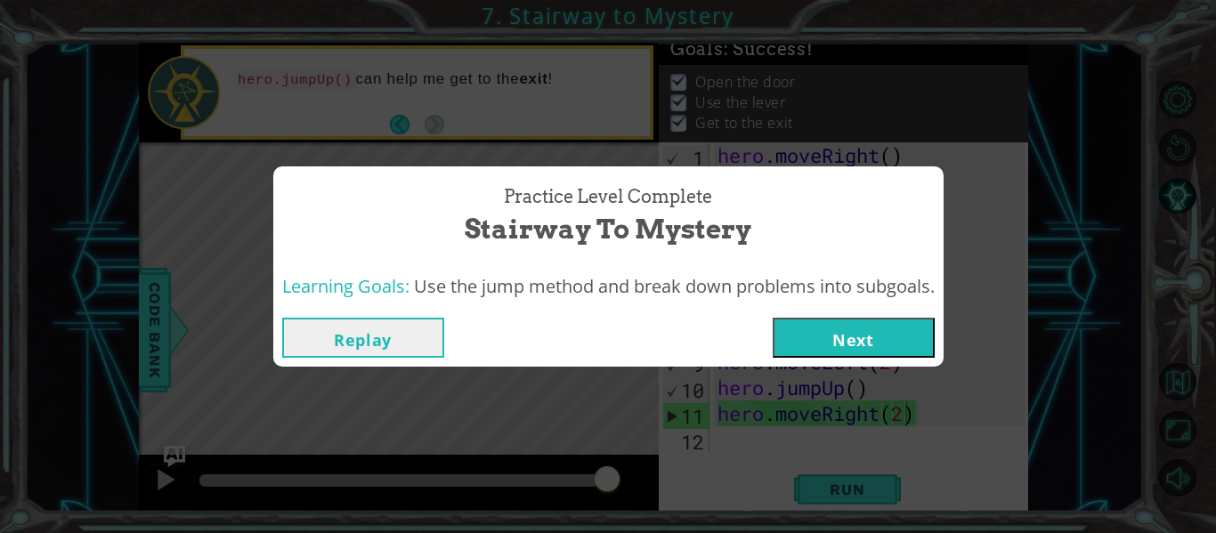
click at [868, 340] on button "Next" at bounding box center [854, 338] width 162 height 40
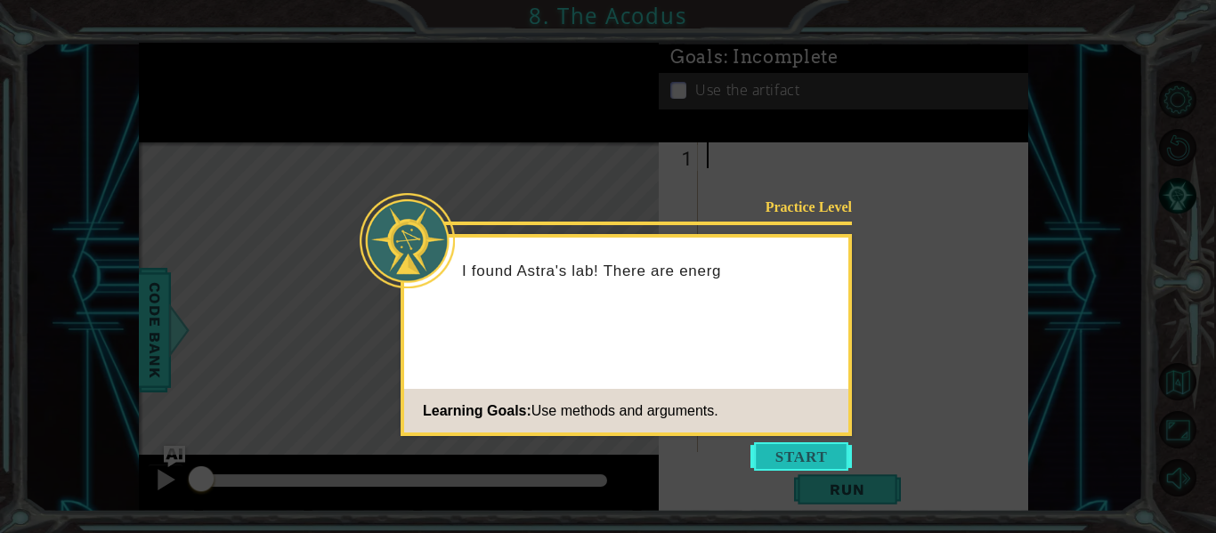
click at [804, 443] on button "Start" at bounding box center [802, 457] width 102 height 28
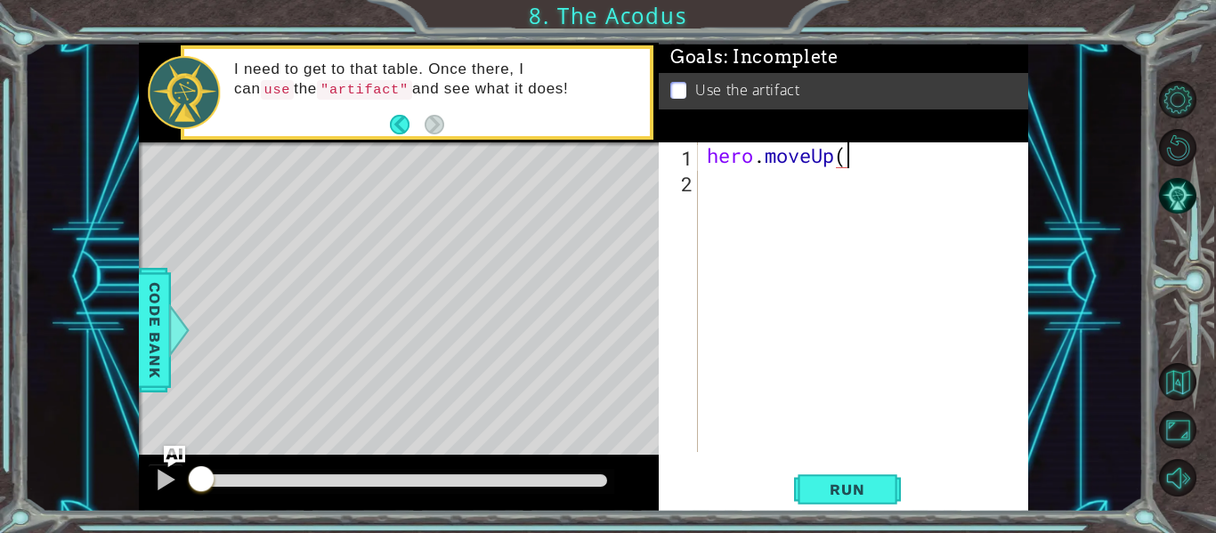
scroll to position [0, 6]
type textarea "hero.moveUp(2)"
click at [749, 193] on div "hero . moveUp ( 2 )" at bounding box center [868, 323] width 330 height 362
type textarea "hero.moveLeft()"
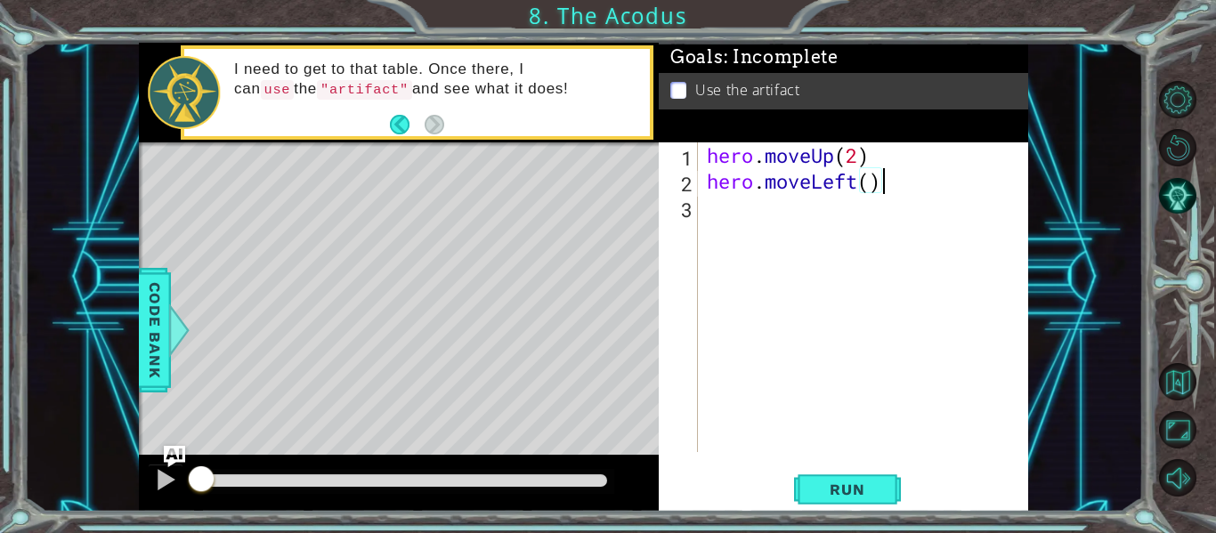
click at [752, 205] on div "hero . moveUp ( 2 ) hero . moveLeft ( )" at bounding box center [868, 323] width 330 height 362
type textarea "hero.moveDown(3)"
click at [719, 237] on div "hero . moveUp ( 2 ) hero . moveLeft ( ) hero . moveDown ( 3 )" at bounding box center [868, 323] width 330 height 362
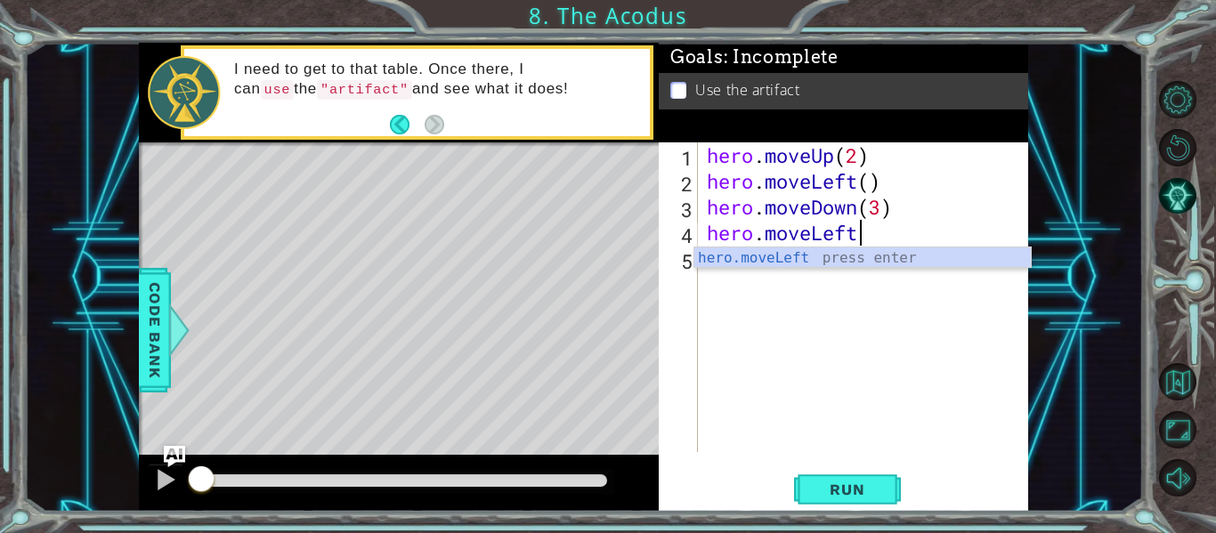
scroll to position [0, 6]
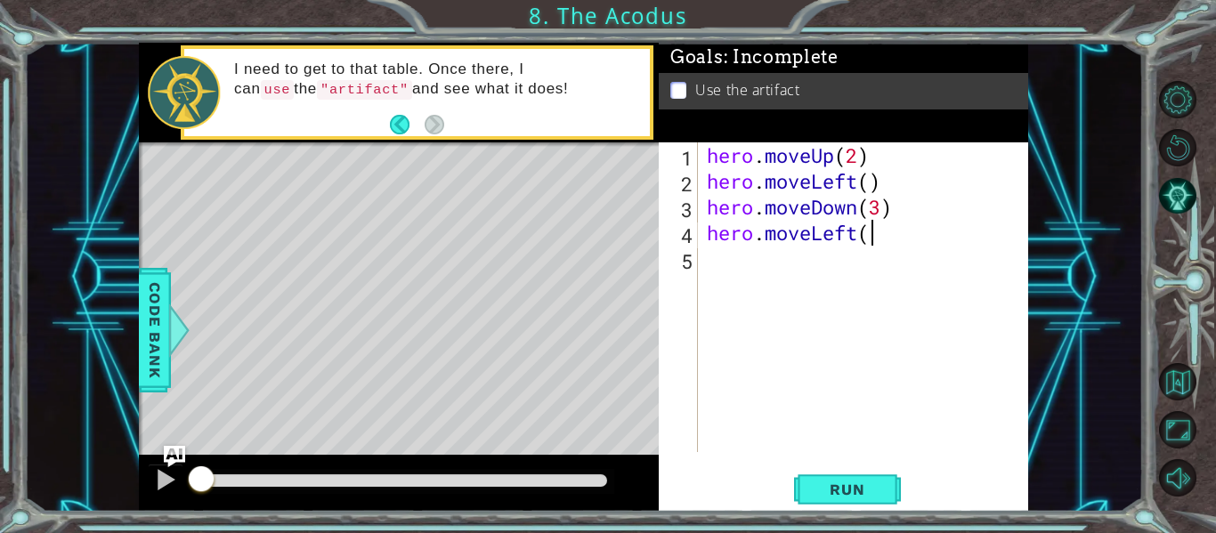
type textarea "hero.moveLeft()"
click at [761, 277] on div "hero . moveUp ( 2 ) hero . moveLeft ( ) hero . moveDown ( 3 ) hero . moveLeft (…" at bounding box center [868, 323] width 330 height 362
type textarea "hero.moveUp(2)"
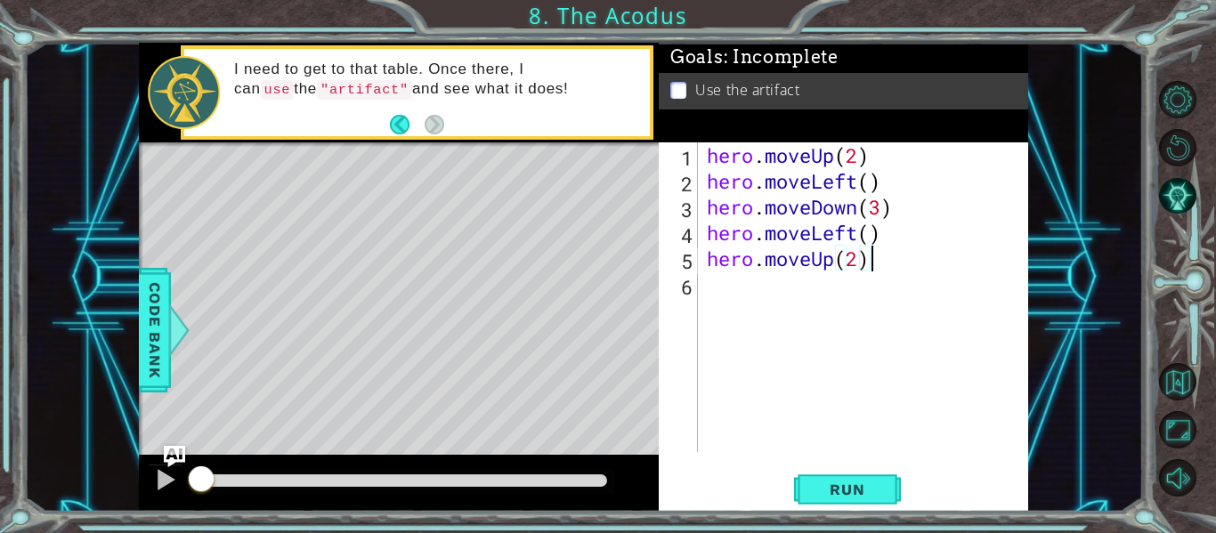
scroll to position [0, 0]
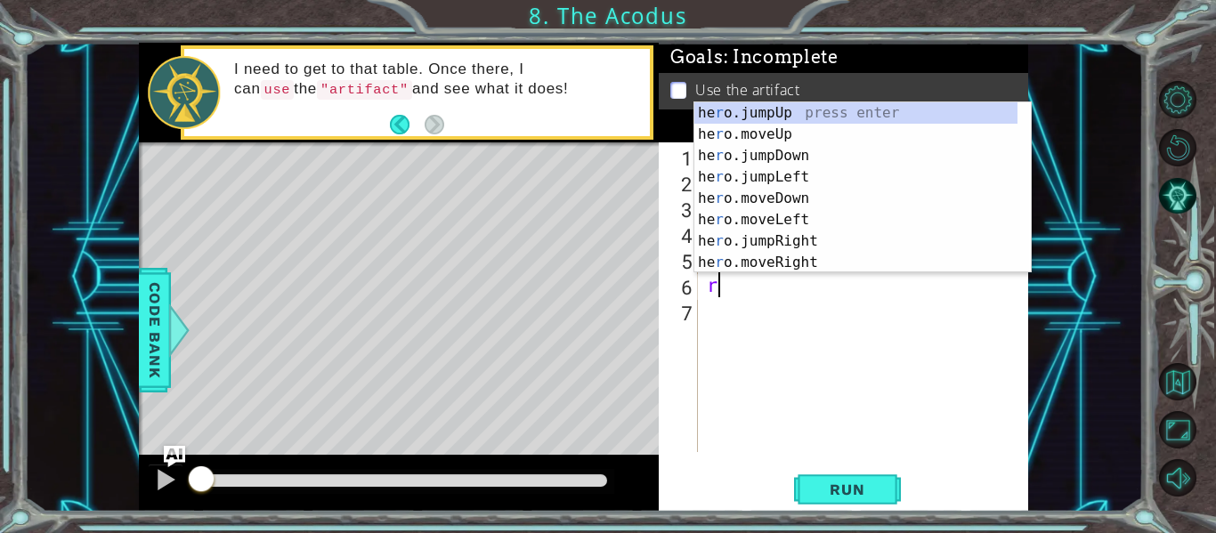
type textarea "r"
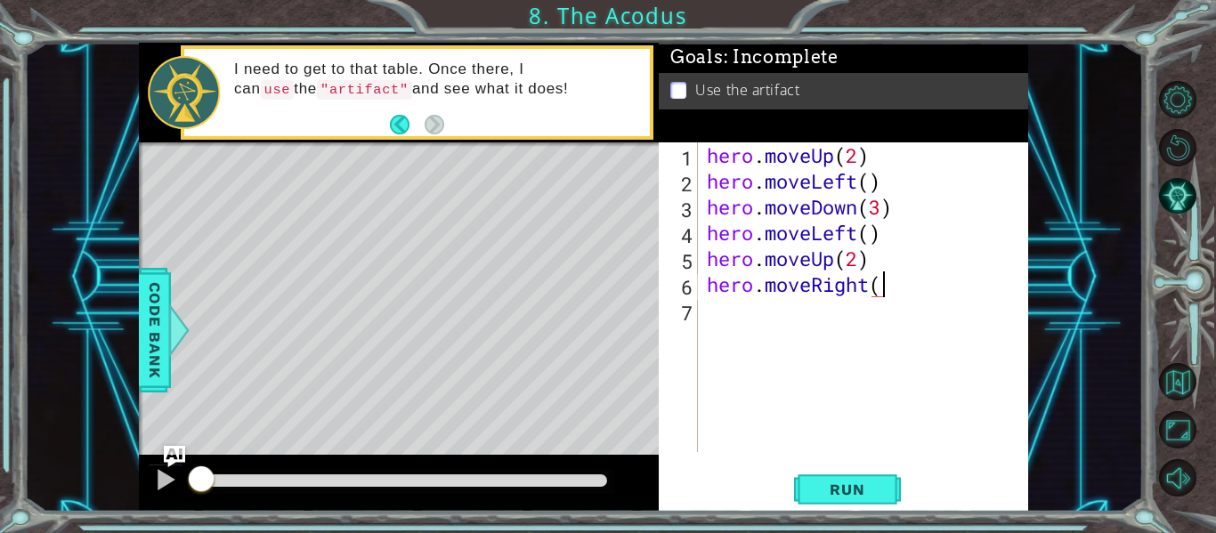
scroll to position [0, 8]
click at [820, 491] on span "Run" at bounding box center [847, 490] width 70 height 18
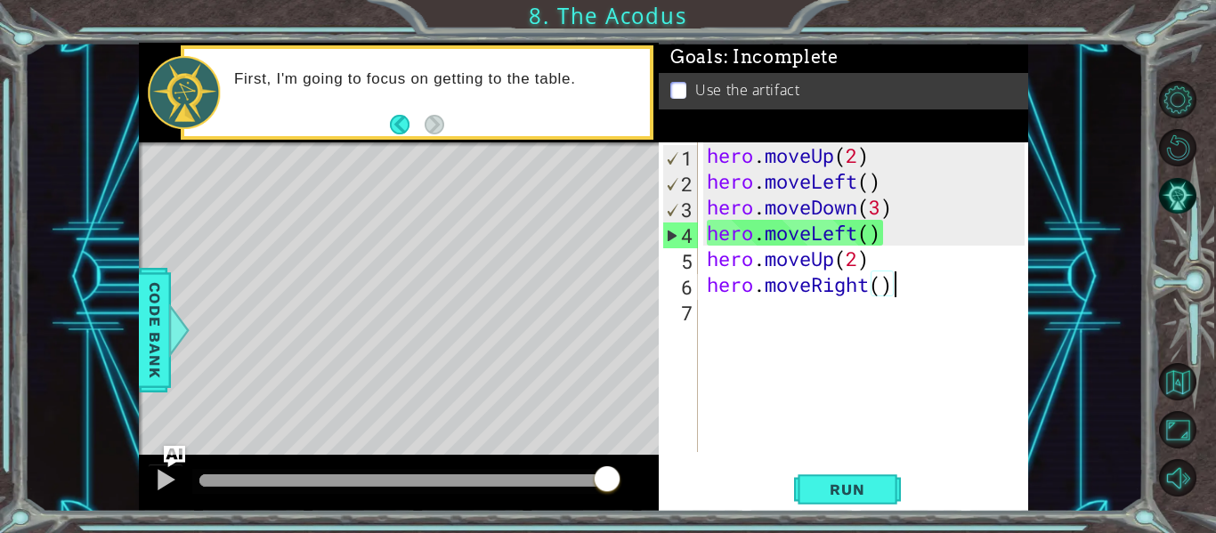
click at [923, 211] on div "hero . moveUp ( 2 ) hero . moveLeft ( ) hero . moveDown ( 3 ) hero . moveLeft (…" at bounding box center [868, 323] width 330 height 362
type textarea "hero.moveDown(3)"
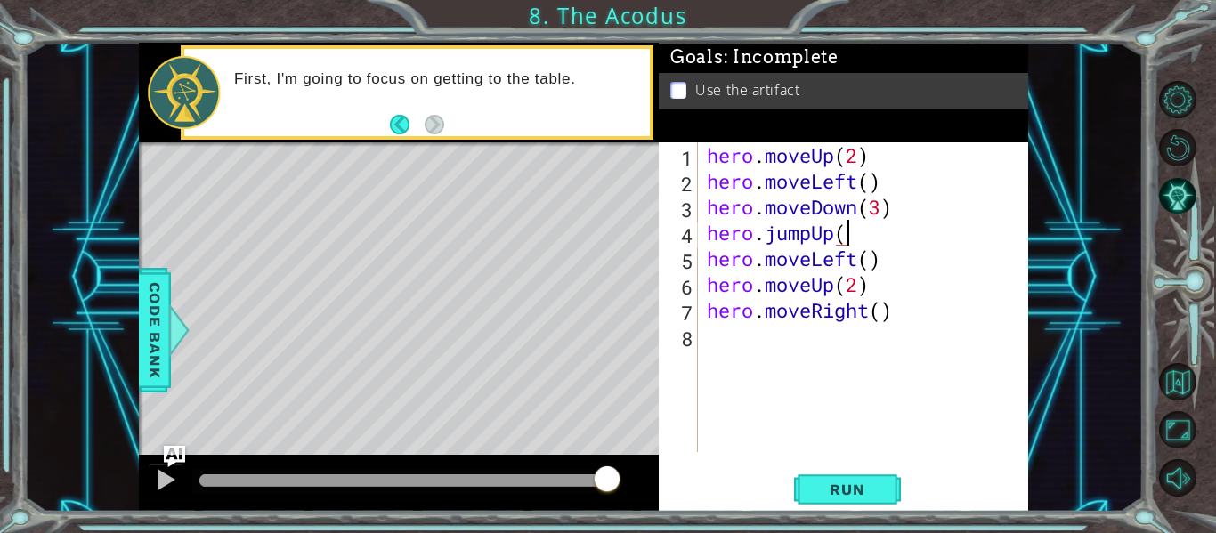
scroll to position [0, 6]
click at [811, 479] on button "Run" at bounding box center [847, 490] width 107 height 37
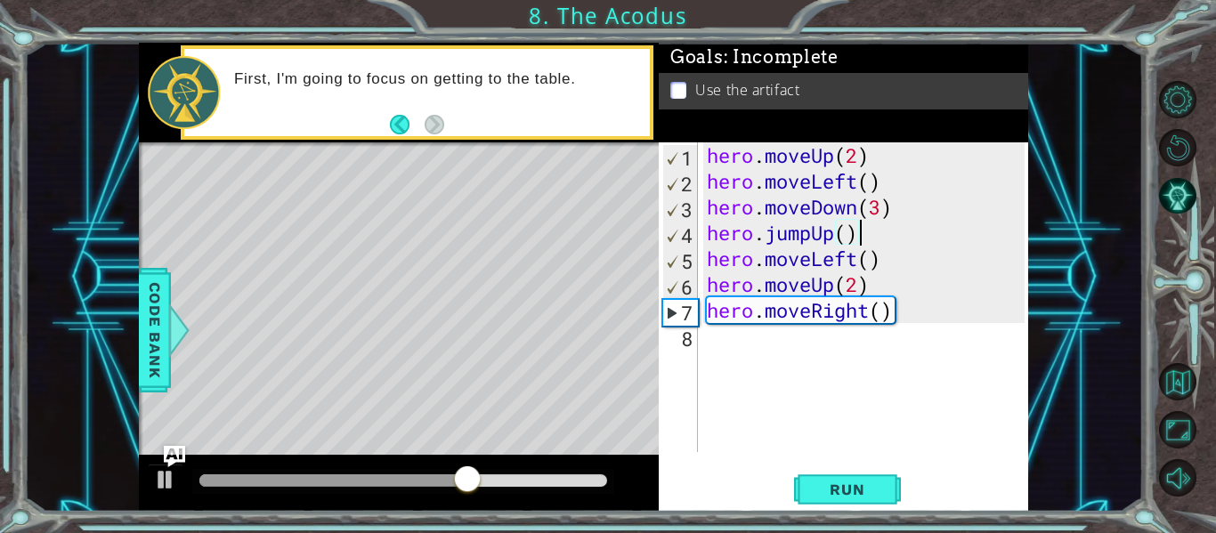
click at [909, 239] on div "hero . moveUp ( 2 ) hero . moveLeft ( ) hero . moveDown ( 3 ) hero . jumpUp ( )…" at bounding box center [868, 323] width 330 height 362
click at [829, 493] on span "Run" at bounding box center [847, 490] width 70 height 18
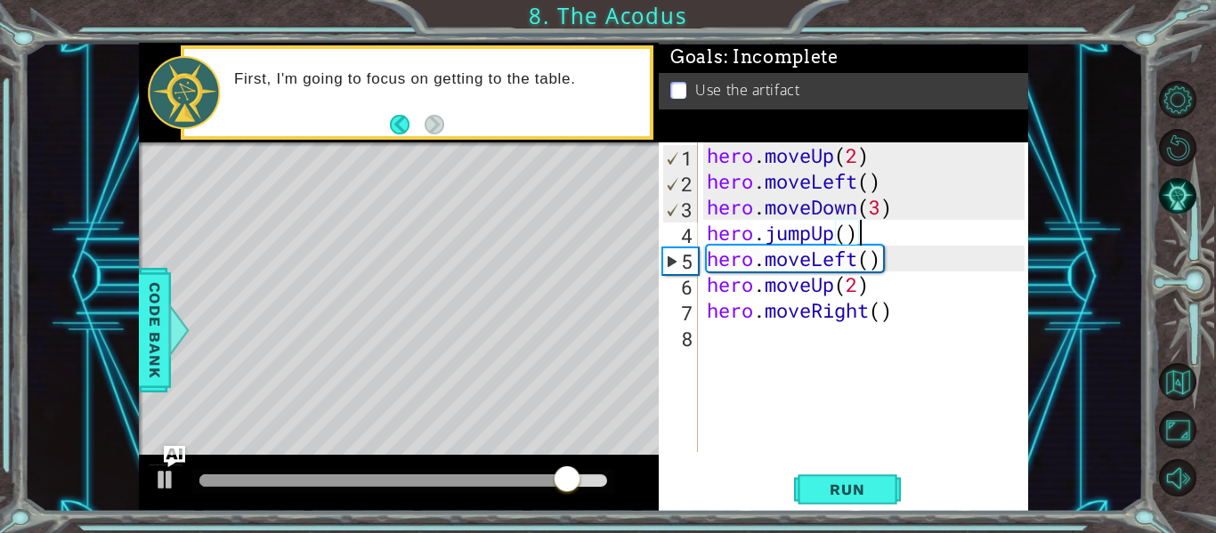
scroll to position [0, 6]
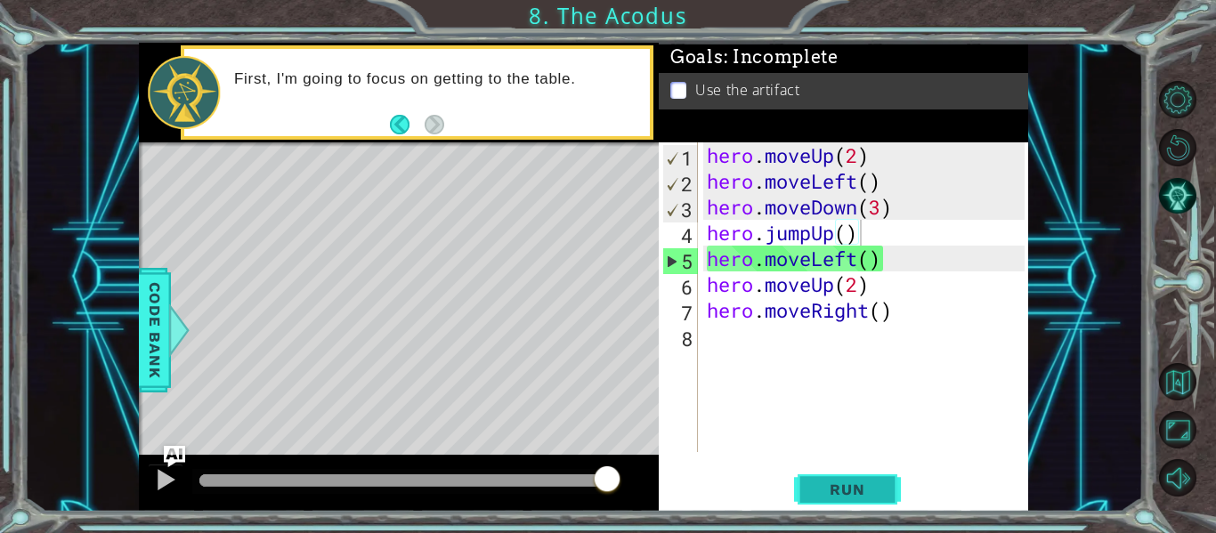
click at [834, 488] on span "Run" at bounding box center [847, 490] width 70 height 18
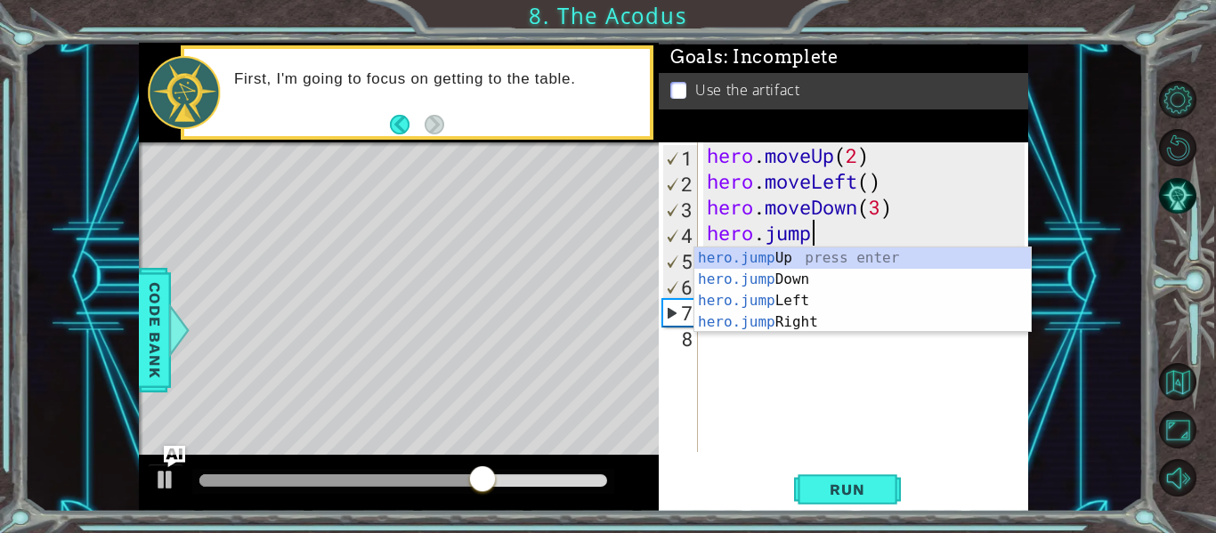
scroll to position [0, 0]
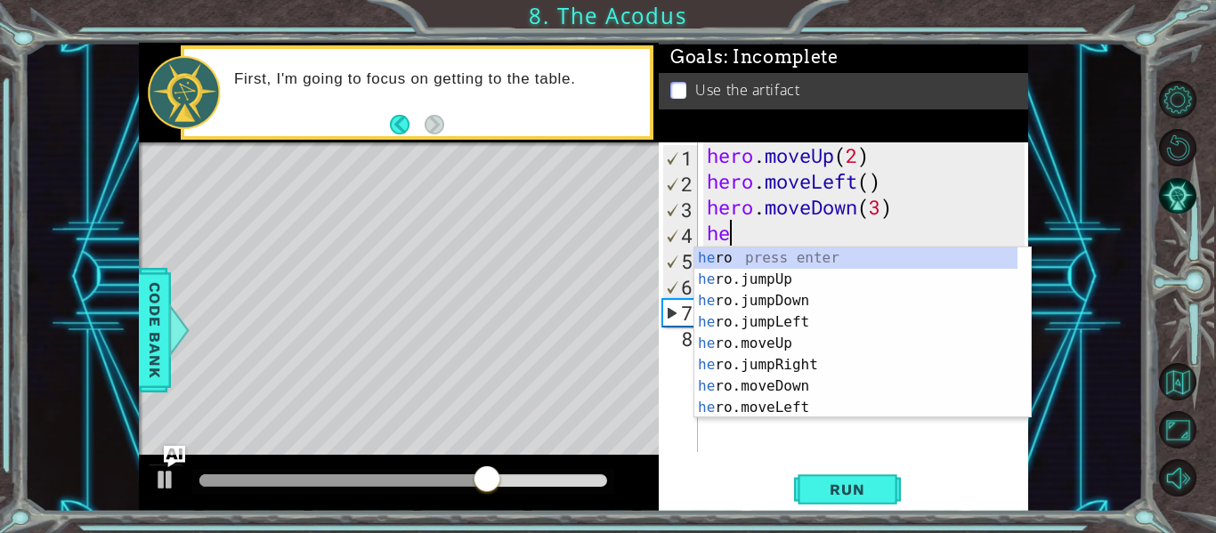
type textarea "h"
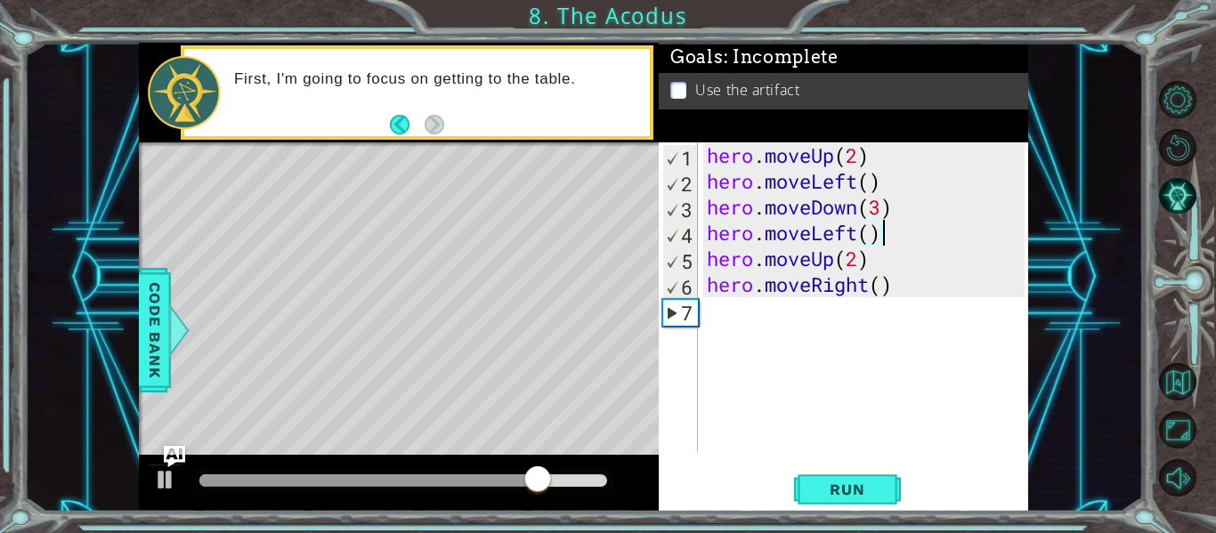
click at [894, 232] on div "hero . moveUp ( 2 ) hero . moveLeft ( ) hero . moveDown ( 3 ) hero . moveLeft (…" at bounding box center [868, 323] width 330 height 362
type textarea "hero.moveLeft()"
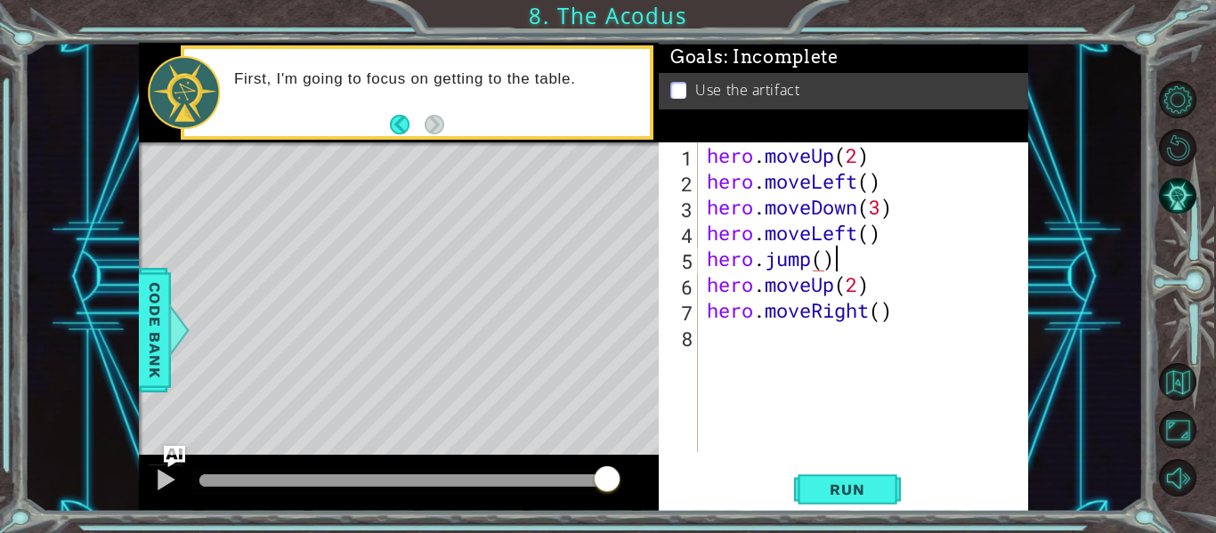
scroll to position [0, 5]
click at [833, 479] on button "Run" at bounding box center [847, 490] width 107 height 37
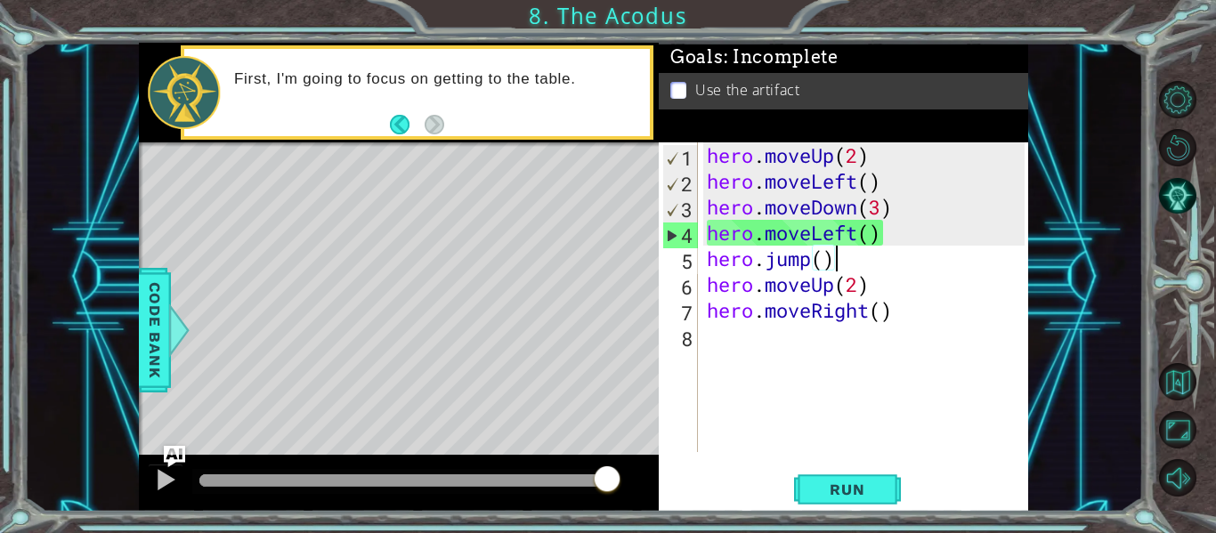
click at [898, 231] on div "hero . moveUp ( 2 ) hero . moveLeft ( ) hero . moveDown ( 3 ) hero . moveLeft (…" at bounding box center [868, 323] width 330 height 362
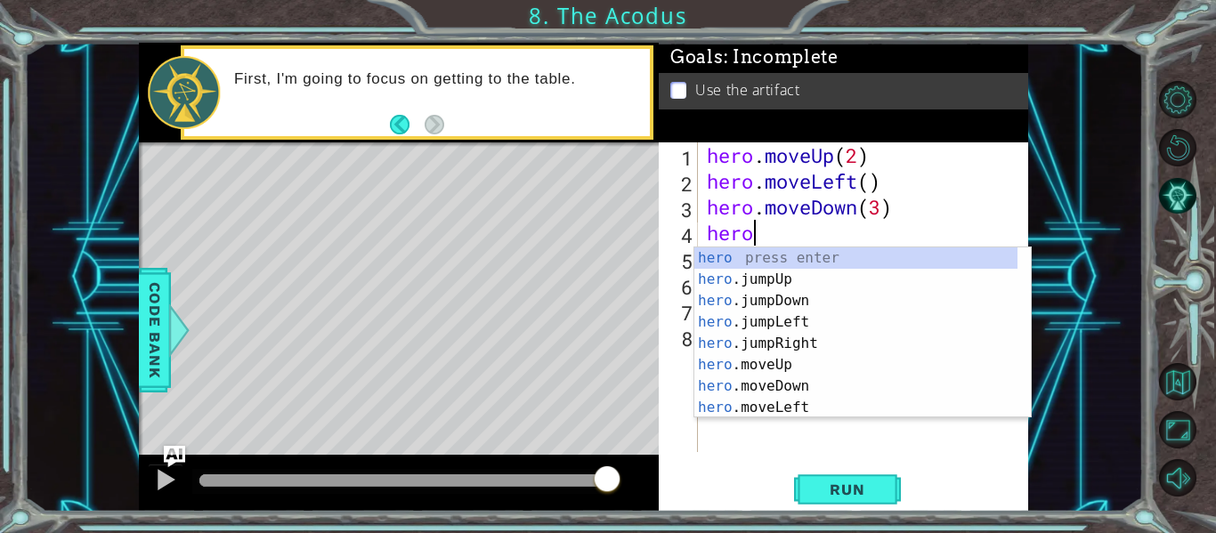
scroll to position [0, 0]
type textarea "h"
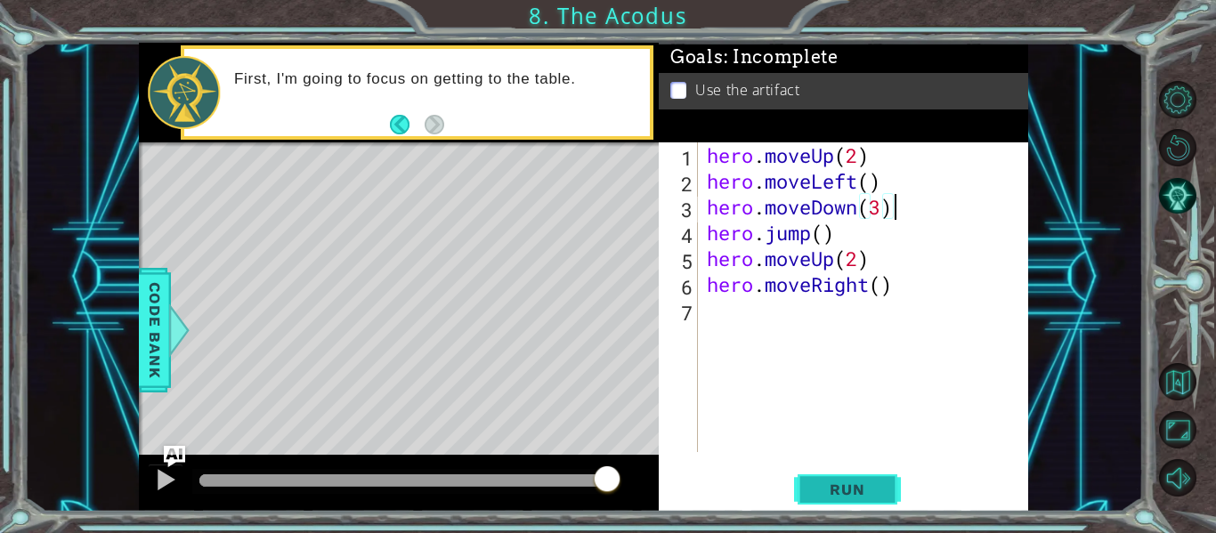
click at [855, 487] on span "Run" at bounding box center [847, 490] width 70 height 18
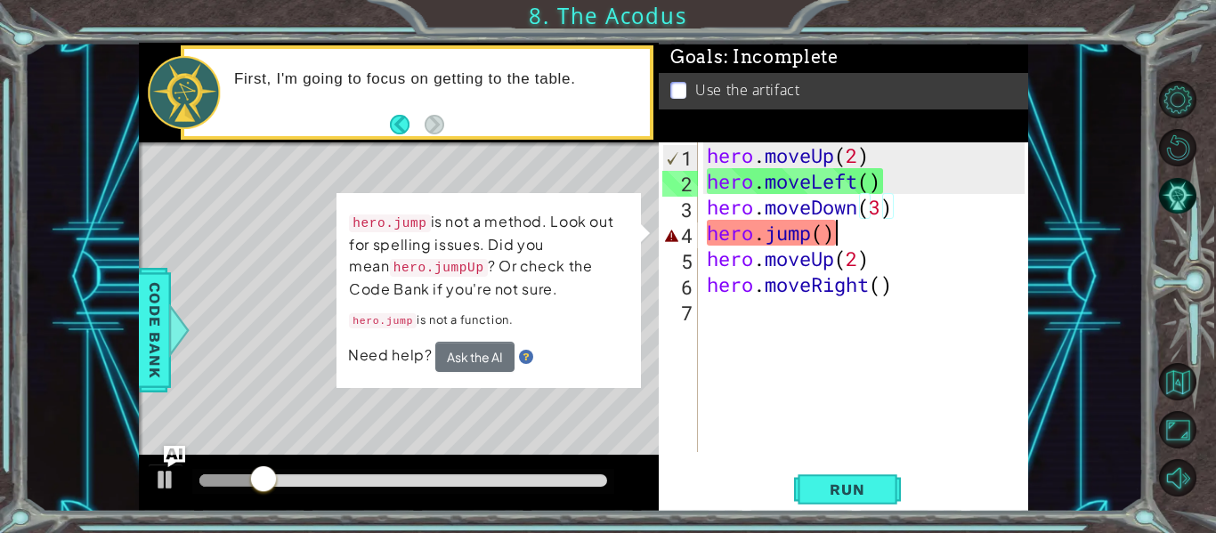
click at [866, 244] on div "hero . moveUp ( 2 ) hero . moveLeft ( ) hero . moveDown ( 3 ) hero . jump ( ) h…" at bounding box center [868, 323] width 330 height 362
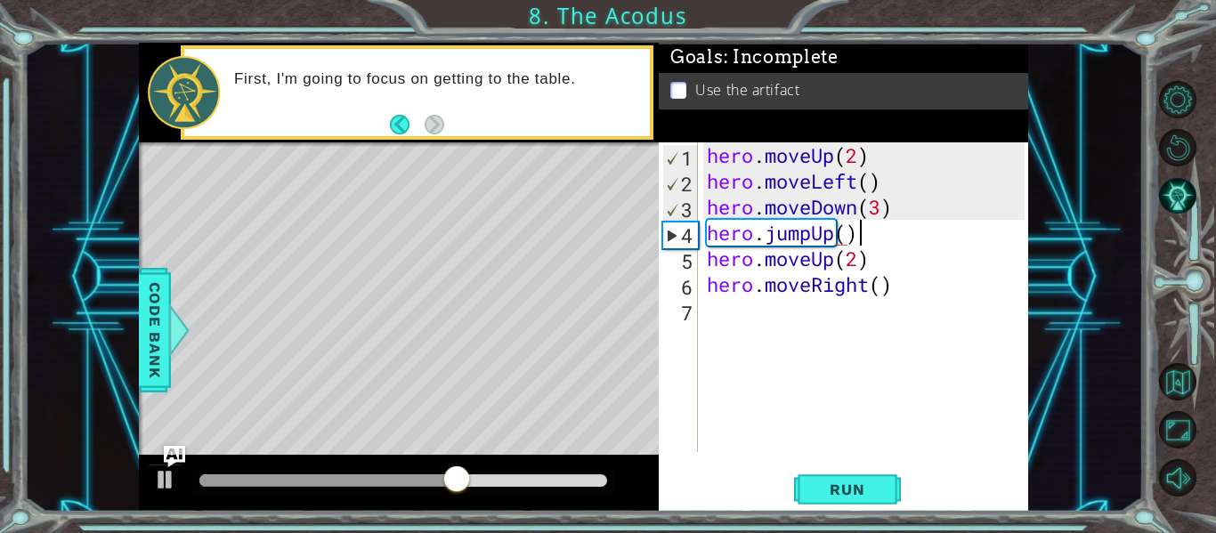
scroll to position [0, 6]
click at [809, 479] on button "Run" at bounding box center [847, 490] width 107 height 37
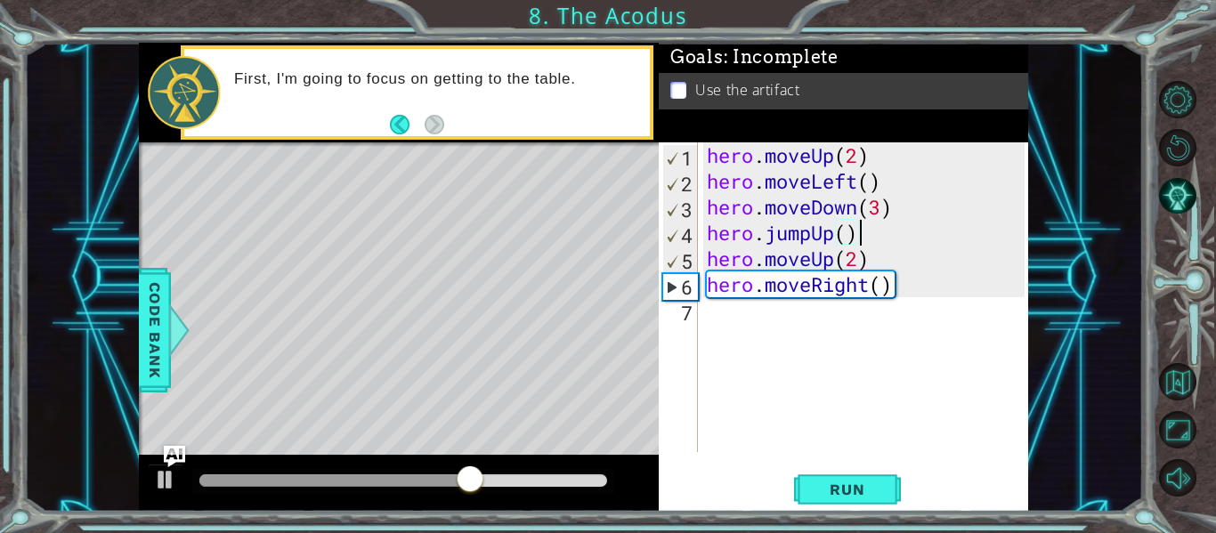
click at [881, 211] on div "hero . moveUp ( 2 ) hero . moveLeft ( ) hero . moveDown ( 3 ) hero . jumpUp ( )…" at bounding box center [868, 323] width 330 height 362
type textarea "hero.moveDown(2)"
click at [823, 480] on button "Run" at bounding box center [847, 490] width 107 height 37
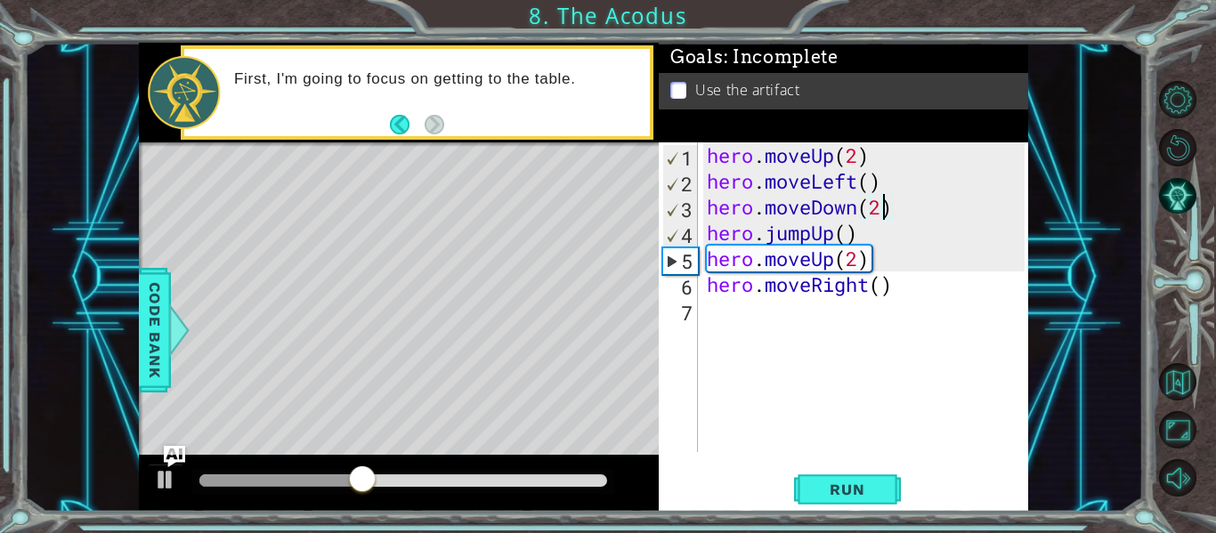
click at [920, 214] on div "hero . moveUp ( 2 ) hero . moveLeft ( ) hero . moveDown ( 2 ) hero . jumpUp ( )…" at bounding box center [868, 323] width 330 height 362
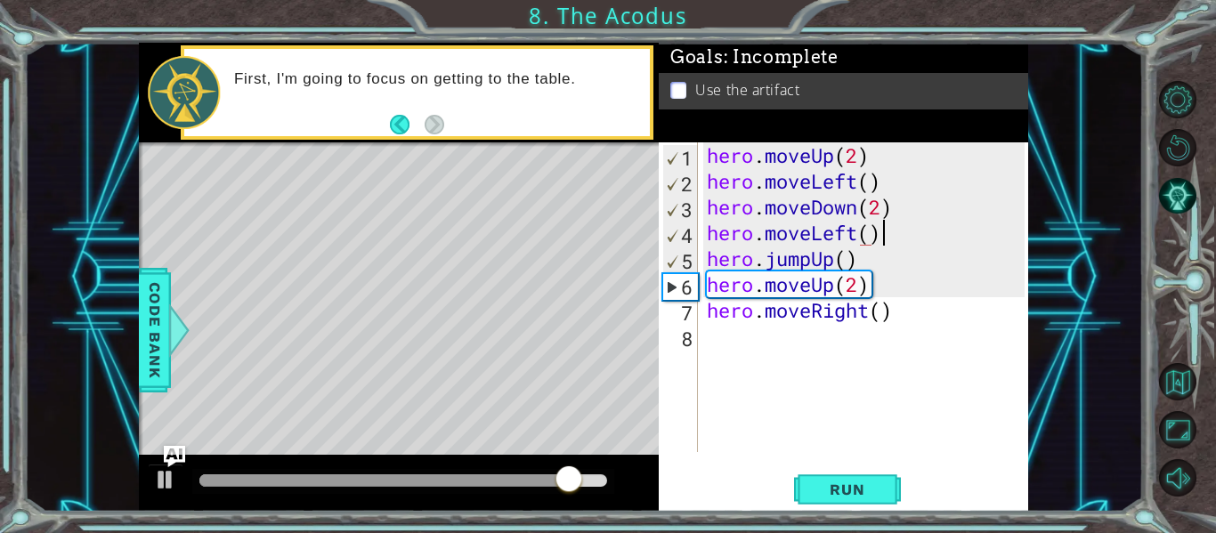
scroll to position [0, 7]
click at [842, 500] on button "Run" at bounding box center [847, 490] width 107 height 37
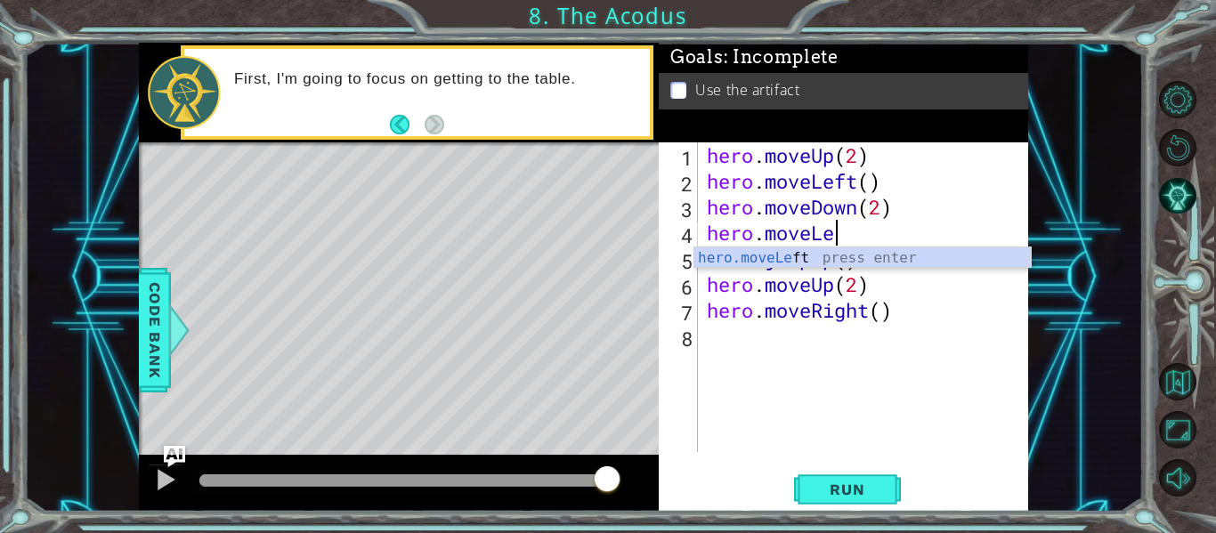
scroll to position [0, 4]
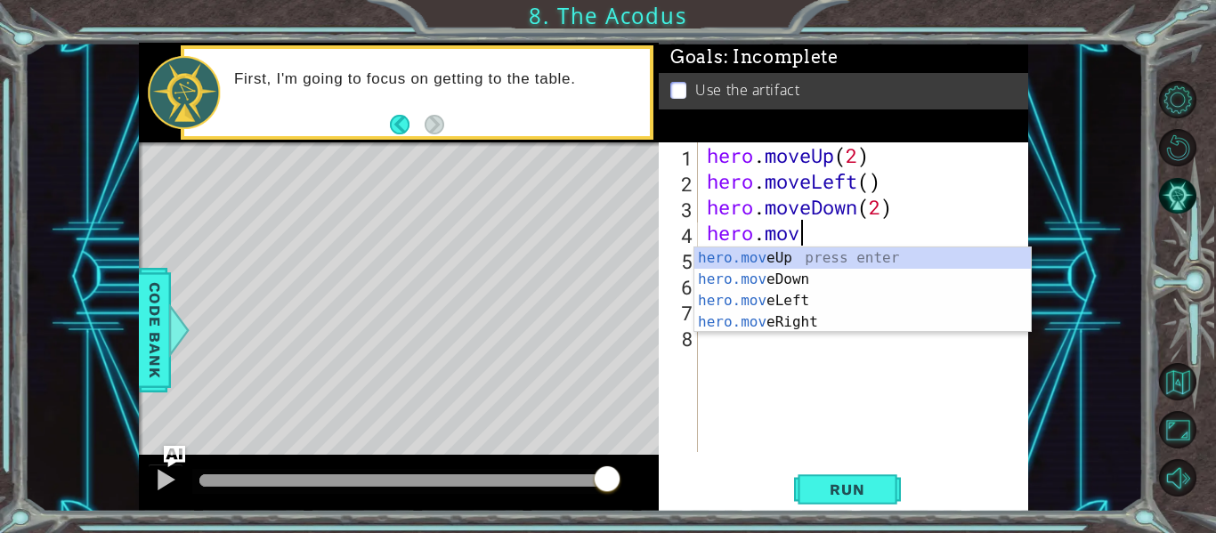
type textarea "h"
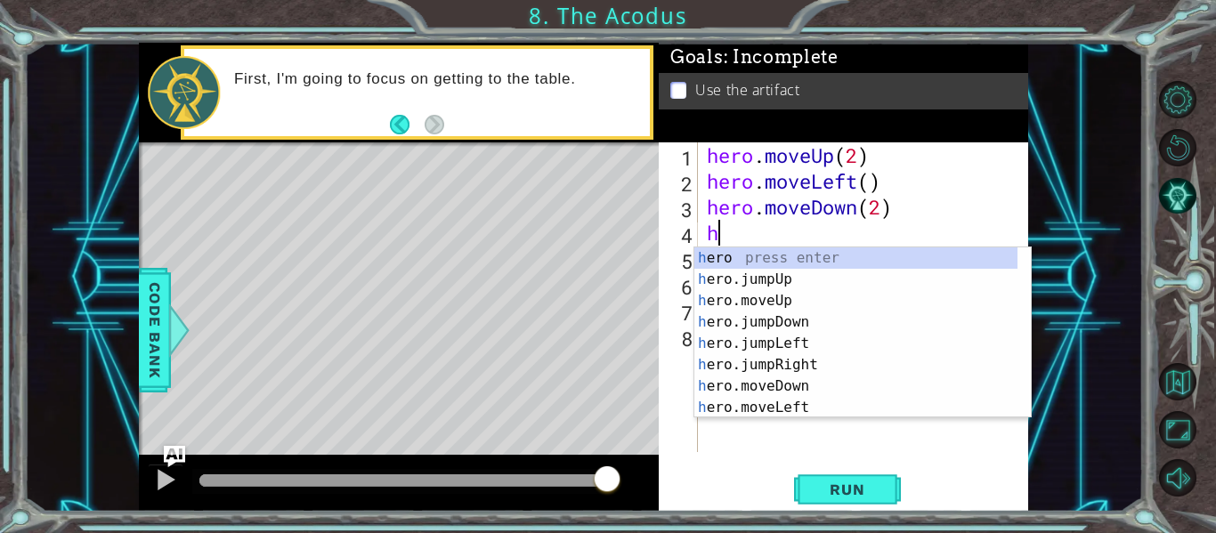
scroll to position [0, 0]
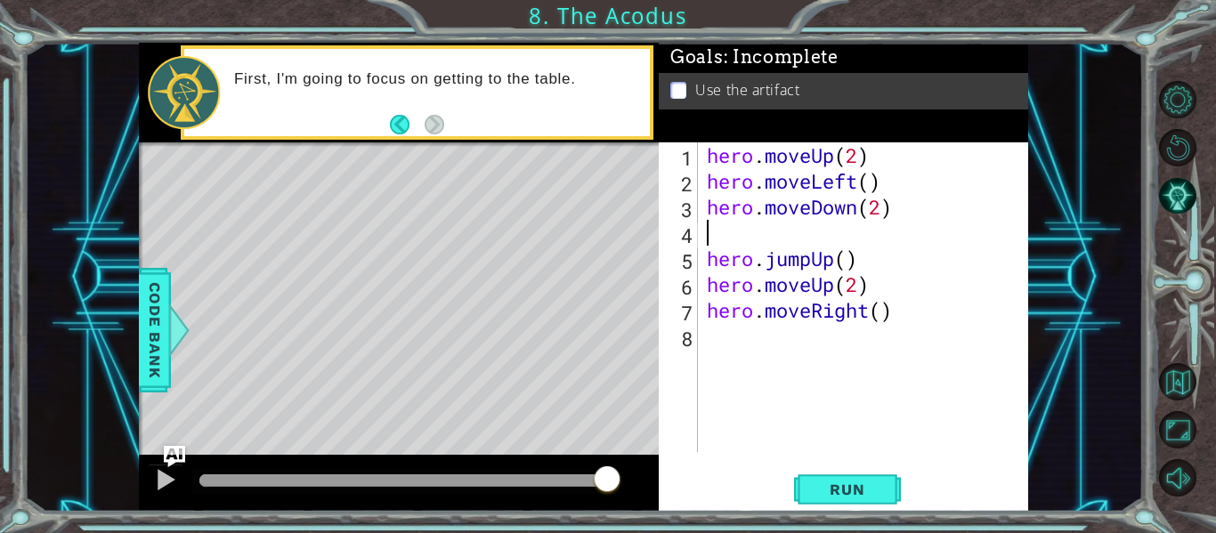
type textarea "hero.moveDown(2)"
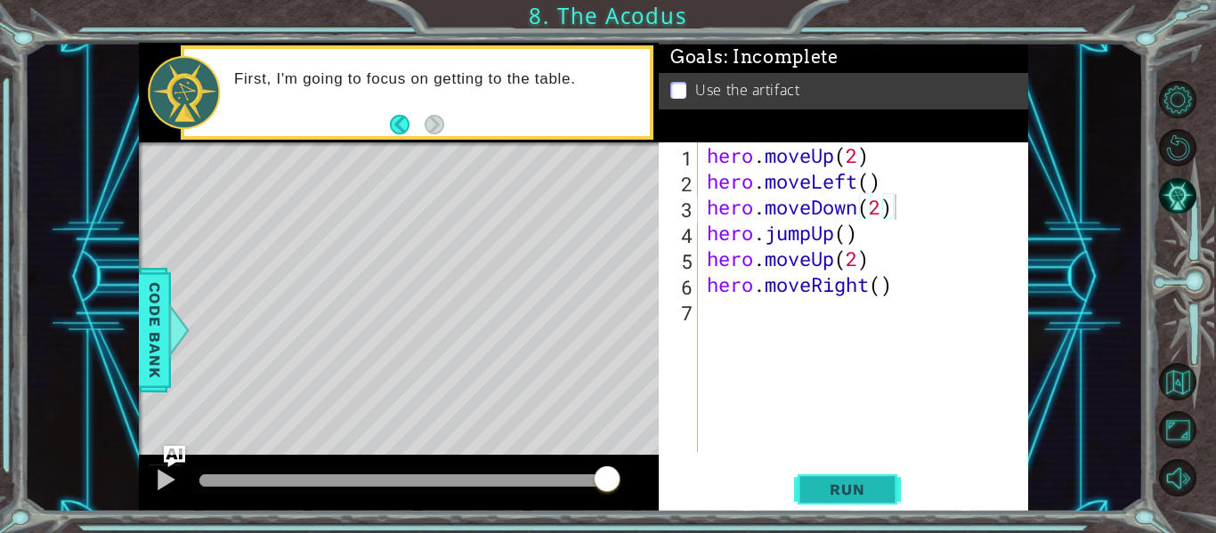
click at [825, 485] on span "Run" at bounding box center [847, 490] width 70 height 18
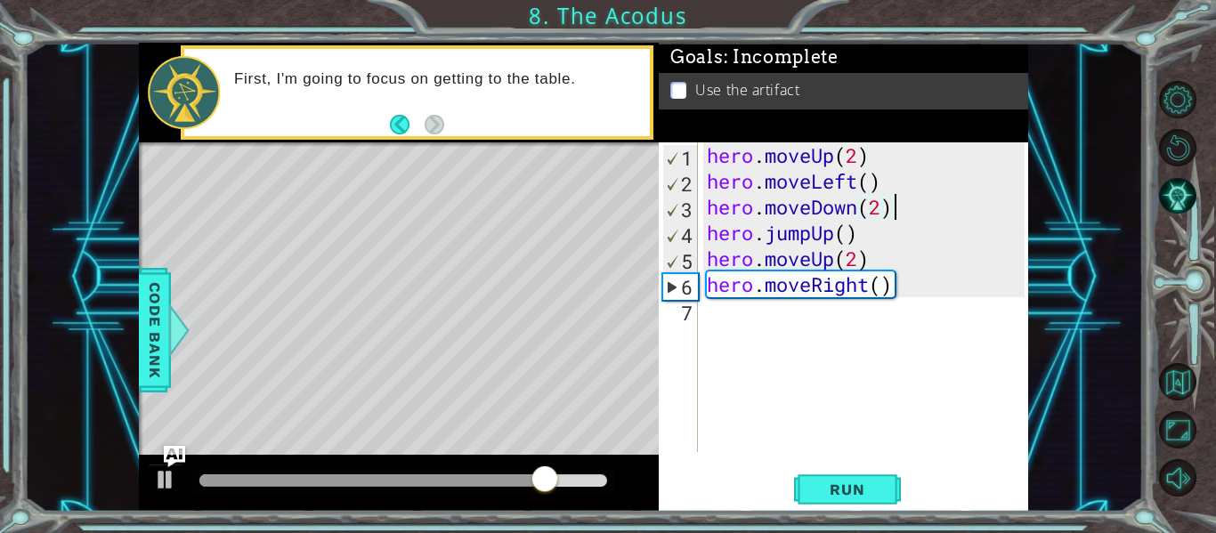
click at [798, 521] on div "1 ההההההההההההההההההההההההההההההההההההההההההההההההההההההההההההההההההההההההההההה…" at bounding box center [608, 266] width 1216 height 533
click at [858, 480] on button "Run" at bounding box center [847, 490] width 107 height 37
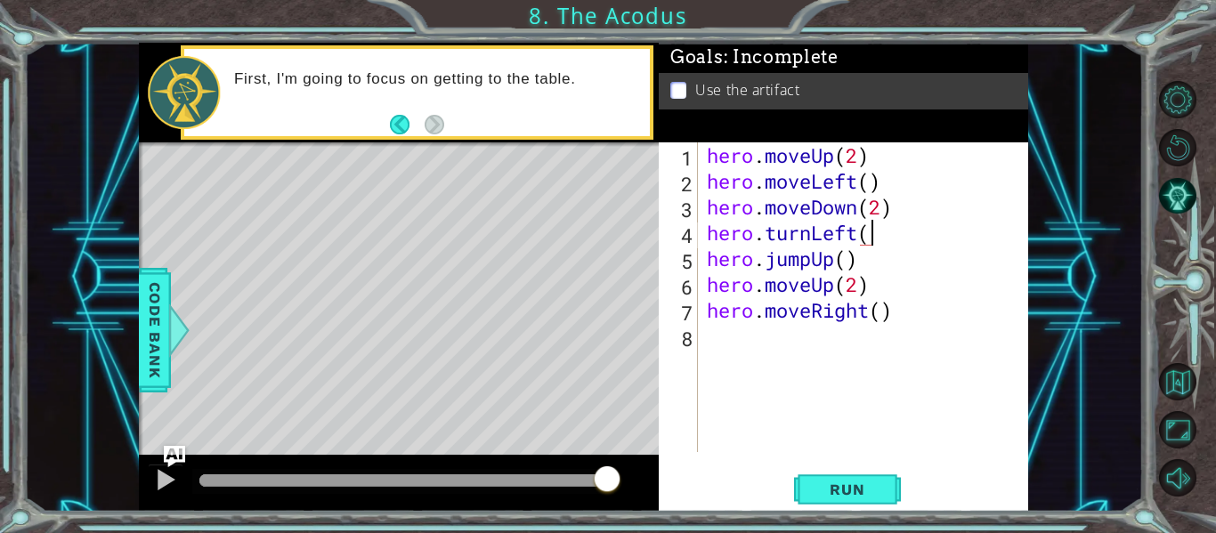
scroll to position [0, 7]
click at [847, 490] on span "Run" at bounding box center [847, 490] width 70 height 18
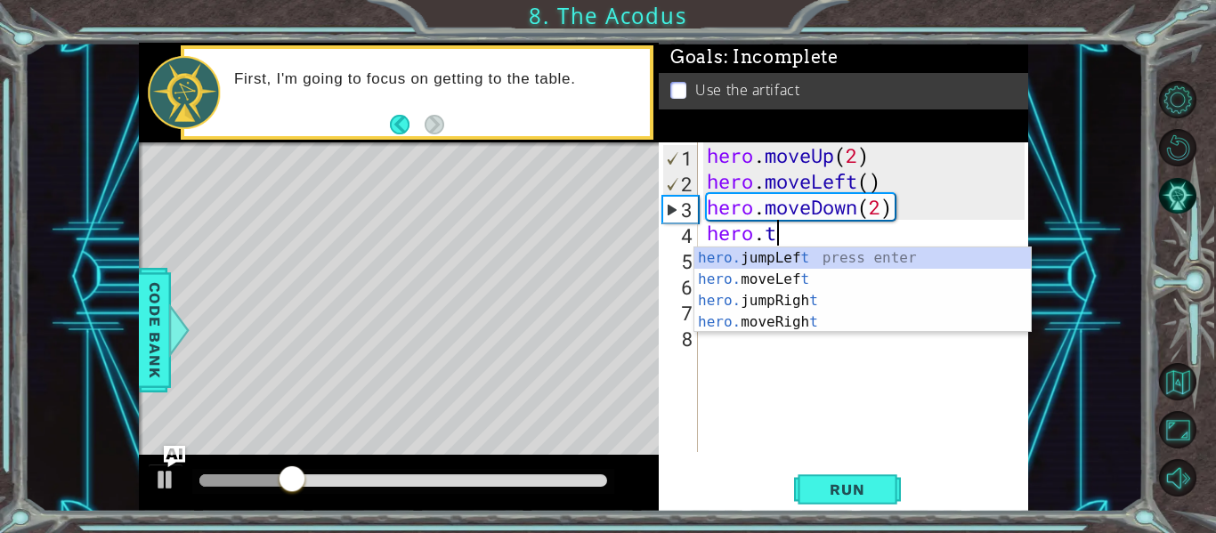
scroll to position [0, 2]
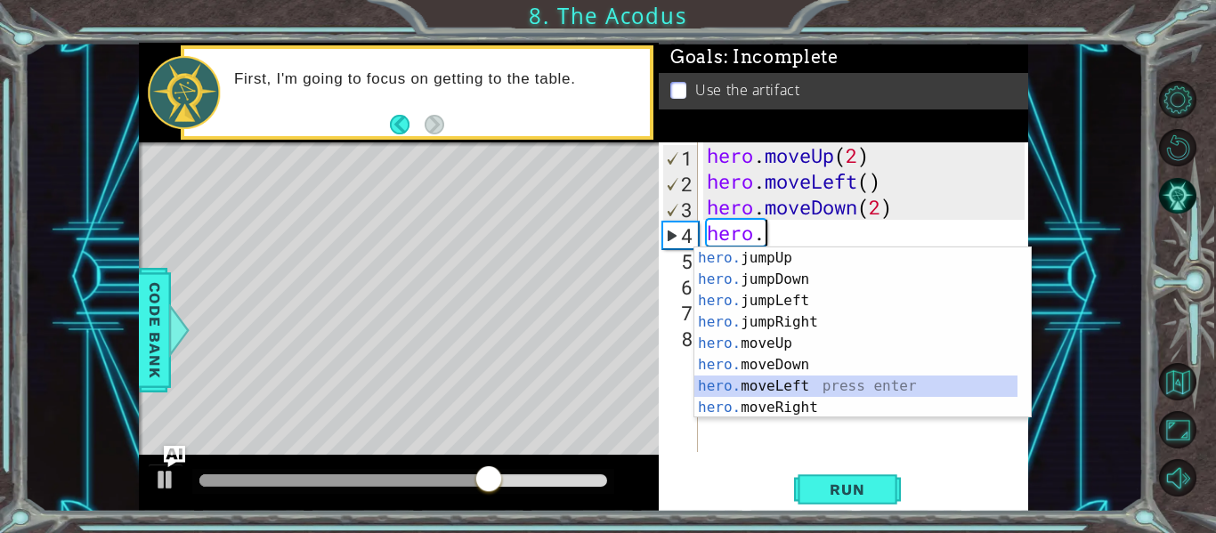
click at [804, 386] on div "hero. jumpUp press enter hero. jumpDown press enter hero. jumpLeft press enter …" at bounding box center [856, 355] width 323 height 214
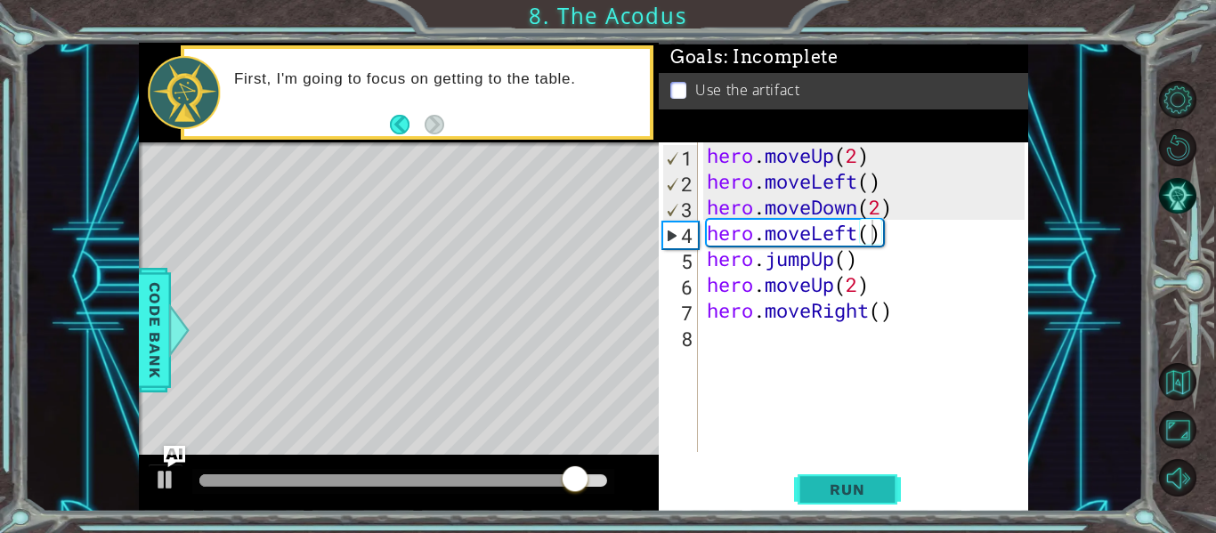
click at [838, 487] on span "Run" at bounding box center [847, 490] width 70 height 18
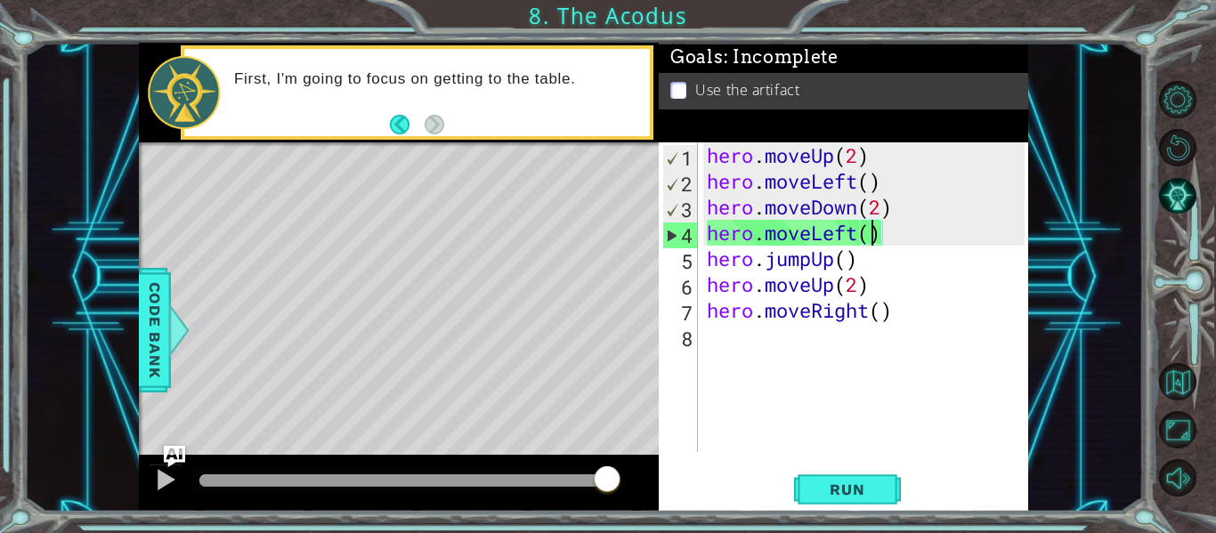
click at [1207, 299] on div at bounding box center [1189, 289] width 54 height 139
click at [898, 232] on div "hero . moveUp ( 2 ) hero . moveLeft ( ) hero . moveDown ( 2 ) hero . moveLeft (…" at bounding box center [868, 323] width 330 height 362
click at [854, 513] on div "1 ההההההההההההההההההההההההההההההההההההההההההההההההההההההההההההההההההההההההההההה…" at bounding box center [608, 266] width 1216 height 533
click at [843, 495] on span "Run" at bounding box center [847, 490] width 70 height 18
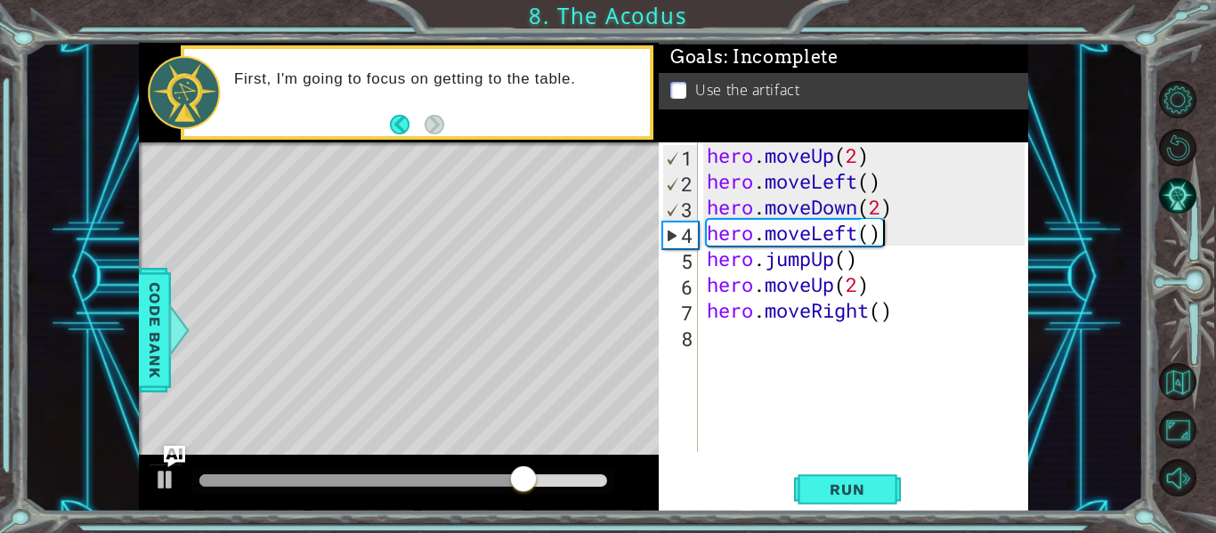
click at [887, 238] on div "hero . moveUp ( 2 ) hero . moveLeft ( ) hero . moveDown ( 2 ) hero . moveLeft (…" at bounding box center [868, 323] width 330 height 362
click at [818, 248] on div "hero . moveUp ( 2 ) hero . moveLeft ( ) hero . moveDown ( 2 ) hero . moveLeft (…" at bounding box center [868, 323] width 330 height 362
click at [817, 241] on div "hero . moveUp ( 2 ) hero . moveLeft ( ) hero . moveDown ( 2 ) hero . moveLeft (…" at bounding box center [868, 323] width 330 height 362
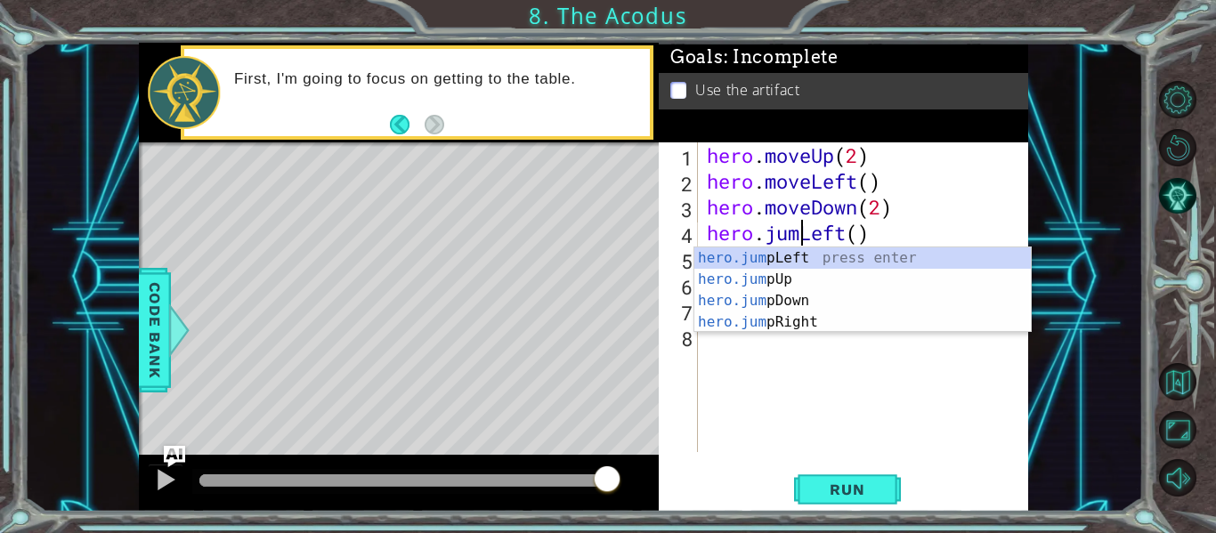
scroll to position [0, 5]
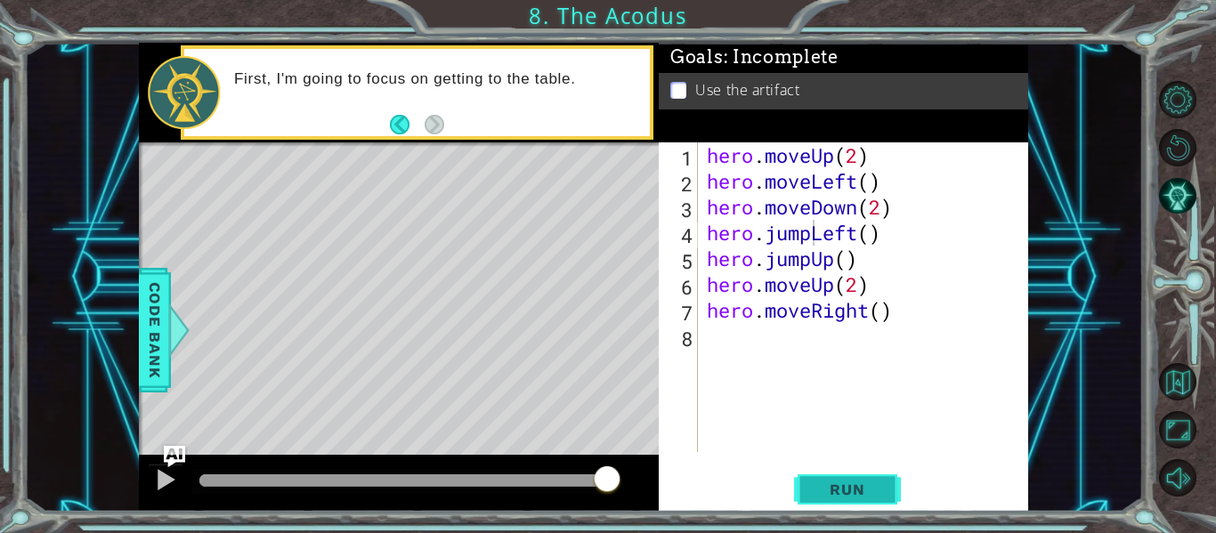
click at [854, 481] on span "Run" at bounding box center [847, 490] width 70 height 18
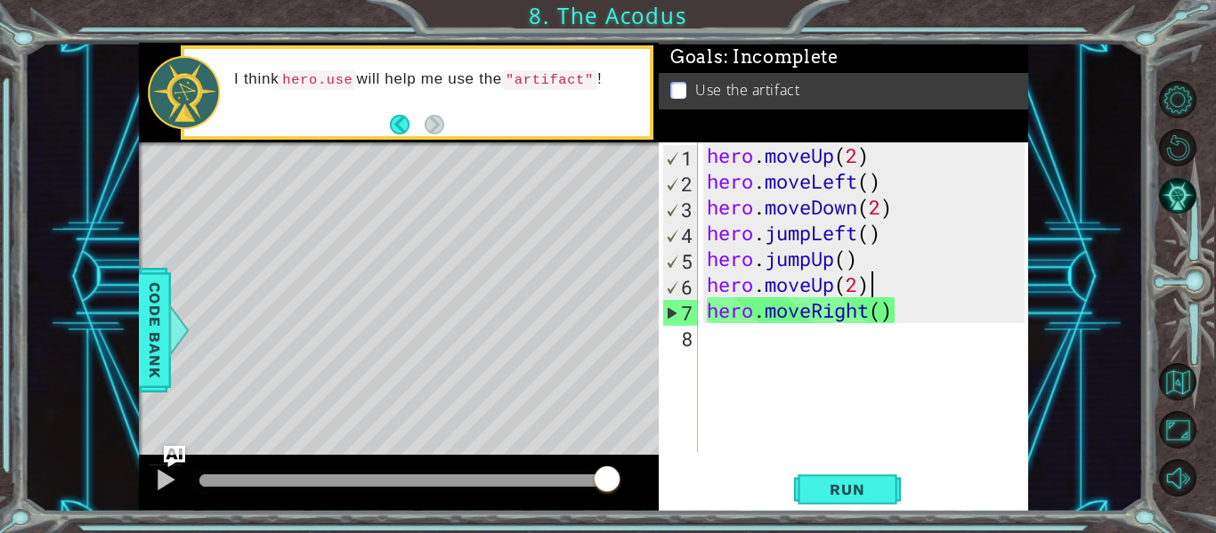
click at [886, 272] on div "hero . moveUp ( 2 ) hero . moveLeft ( ) hero . moveDown ( 2 ) hero . jumpLeft (…" at bounding box center [868, 323] width 330 height 362
click at [863, 255] on div "hero . moveUp ( 2 ) hero . moveLeft ( ) hero . moveDown ( 2 ) hero . jumpLeft (…" at bounding box center [868, 323] width 330 height 362
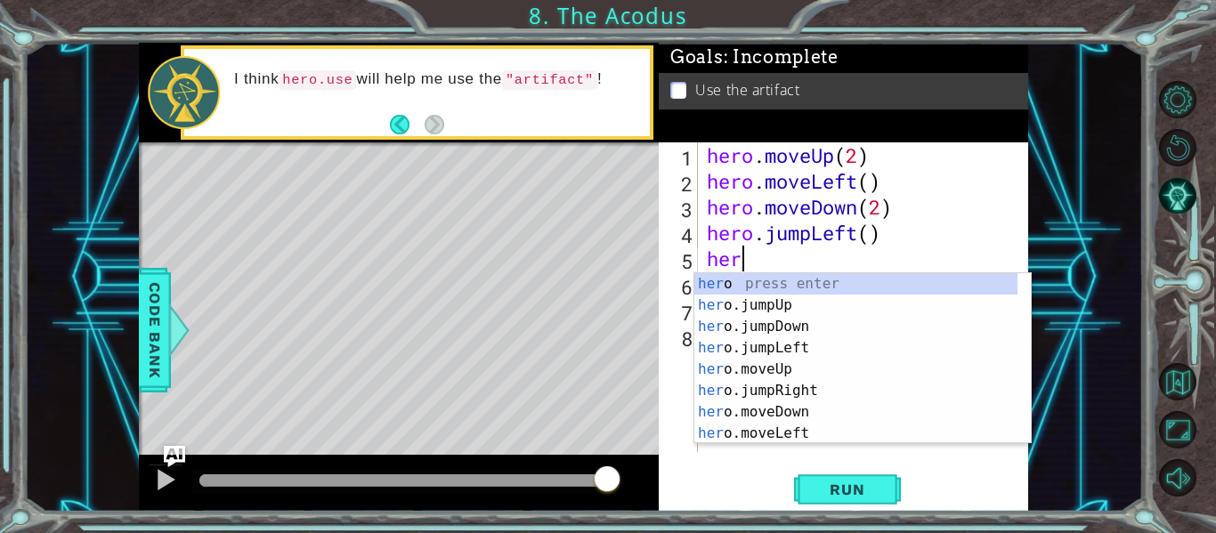
scroll to position [0, 0]
type textarea "h"
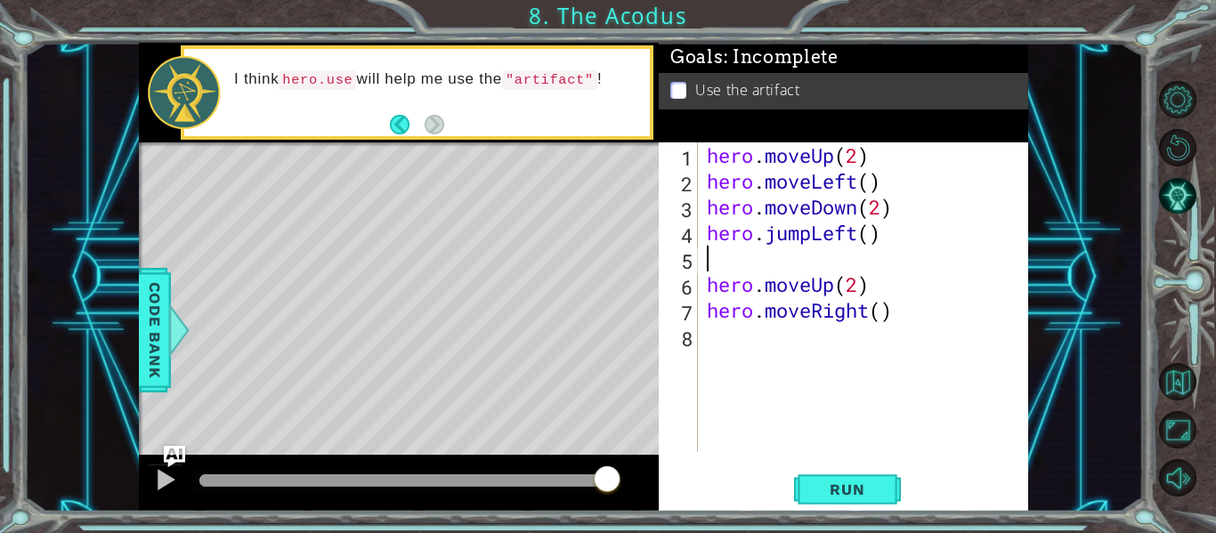
type textarea "hero.jumpLeft()"
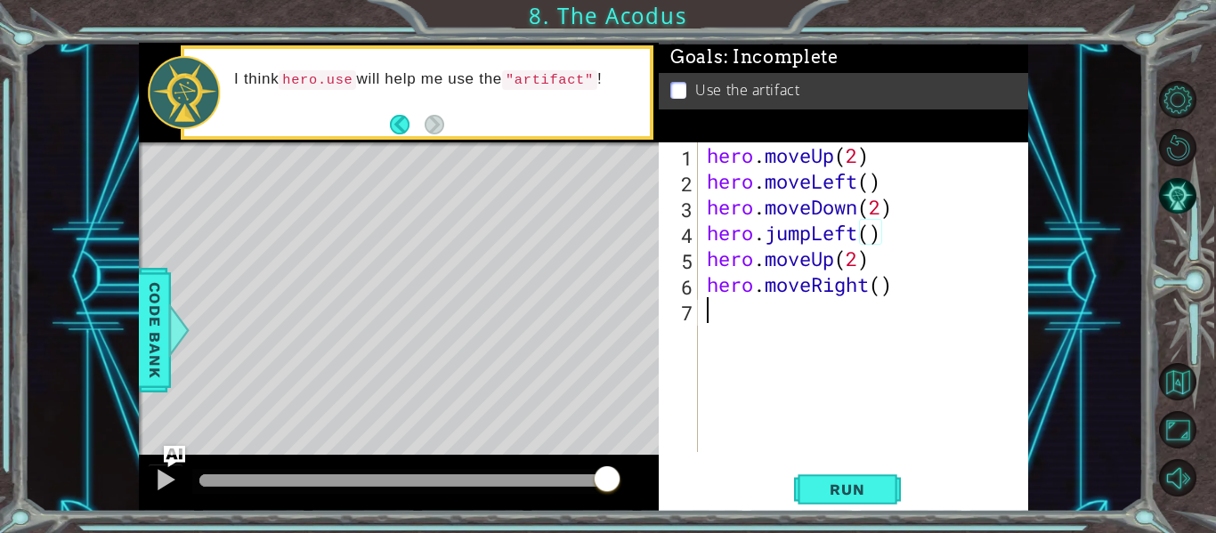
click at [844, 320] on div "hero . moveUp ( 2 ) hero . moveLeft ( ) hero . moveDown ( 2 ) hero . jumpLeft (…" at bounding box center [868, 323] width 330 height 362
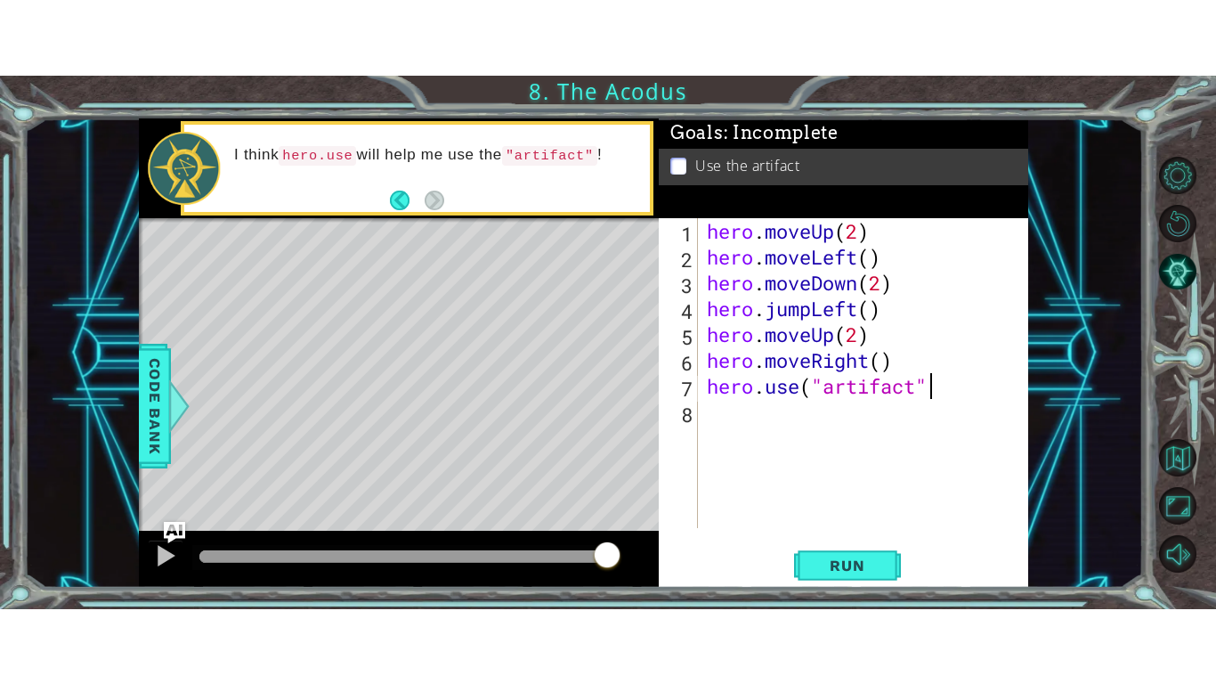
scroll to position [0, 10]
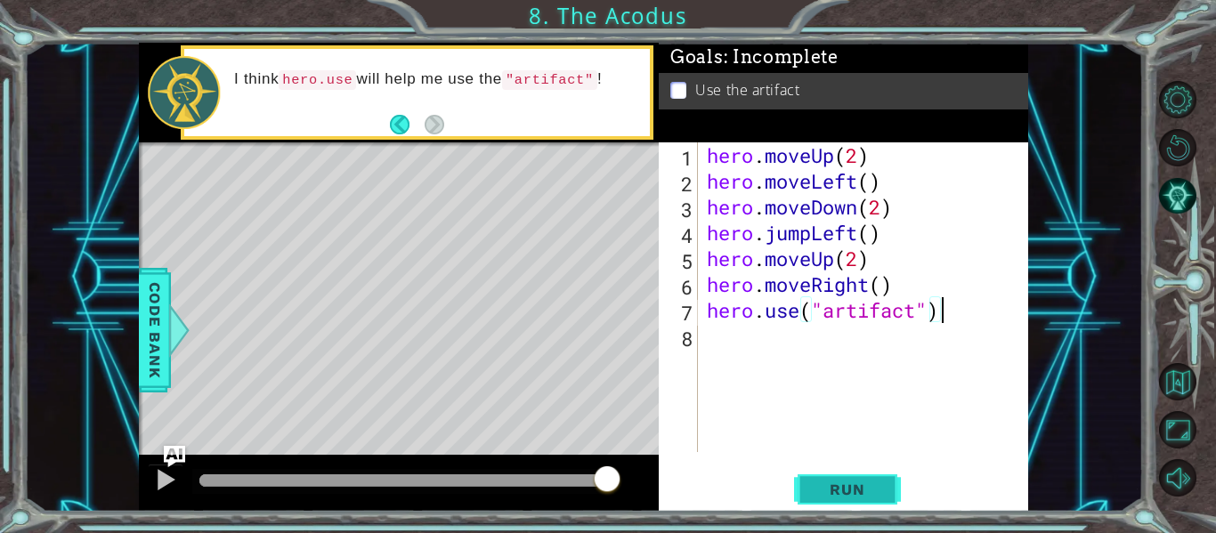
type textarea "hero.use("artifact")"
click at [875, 475] on button "Run" at bounding box center [847, 490] width 107 height 37
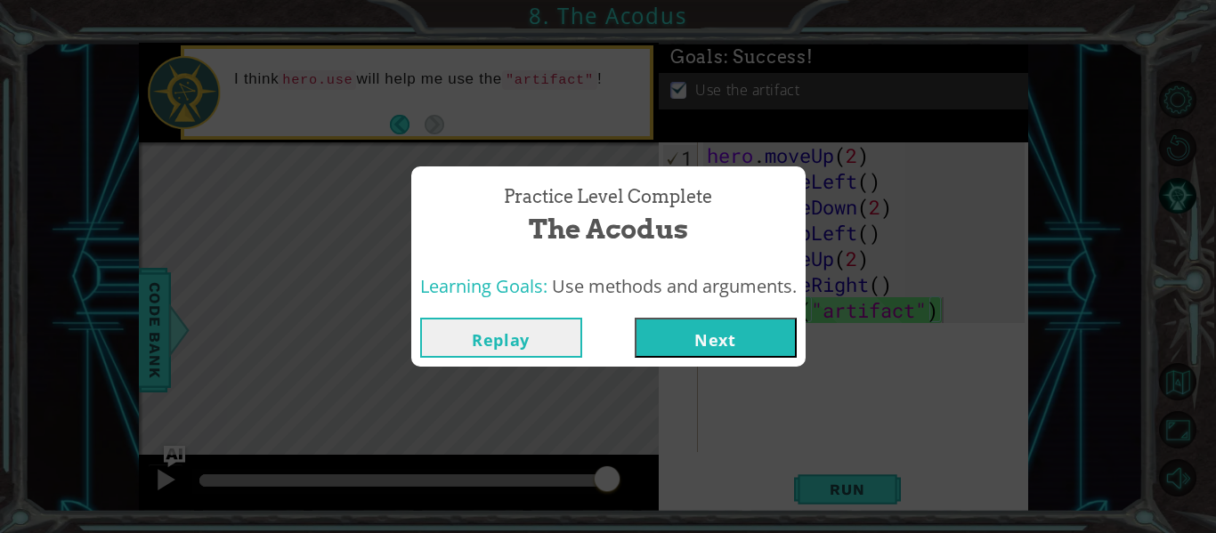
click at [752, 337] on button "Next" at bounding box center [716, 338] width 162 height 40
